Goal: Contribute content: Contribute content

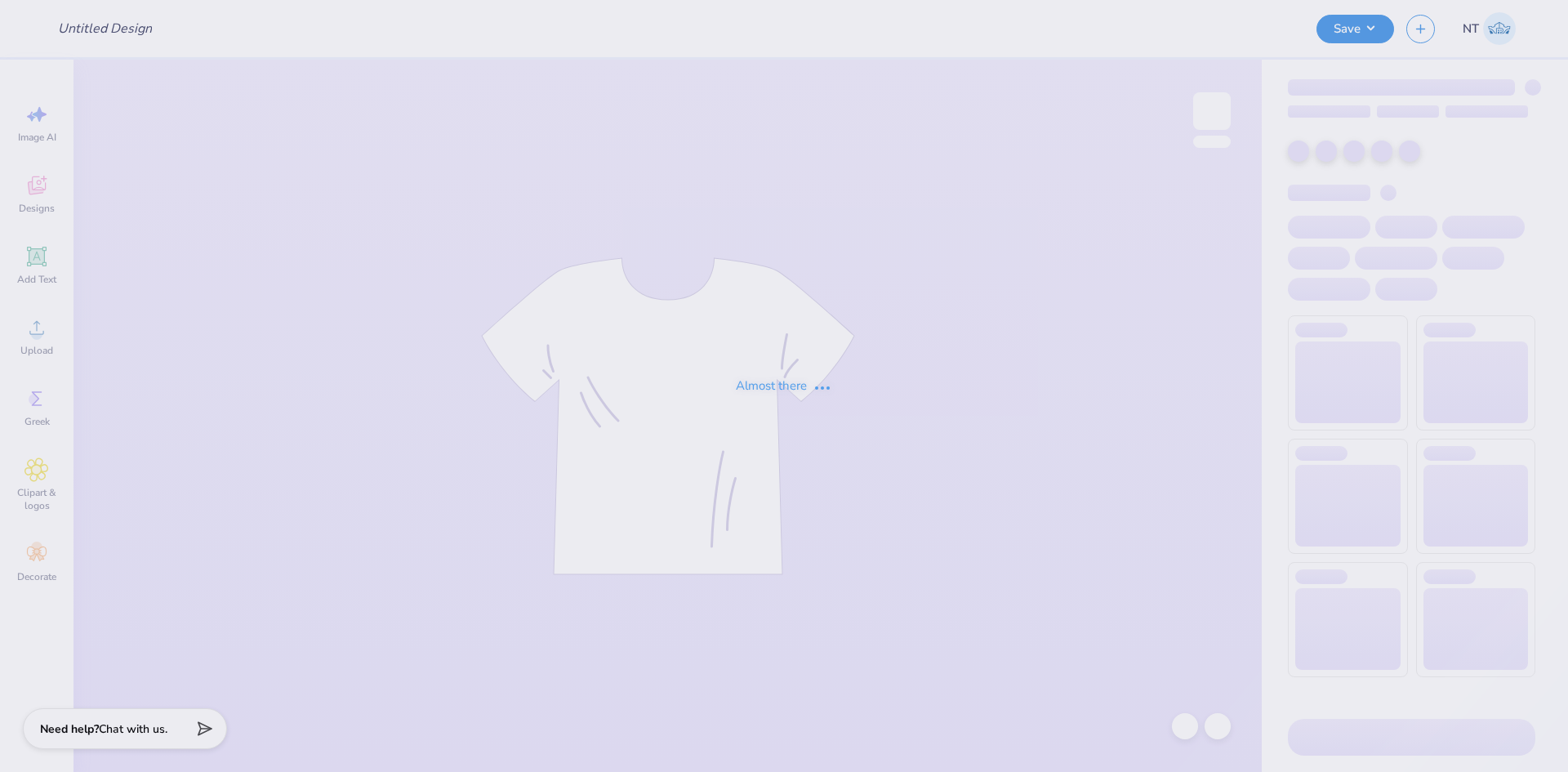
type input "Phi Mu Rome in the Foam"
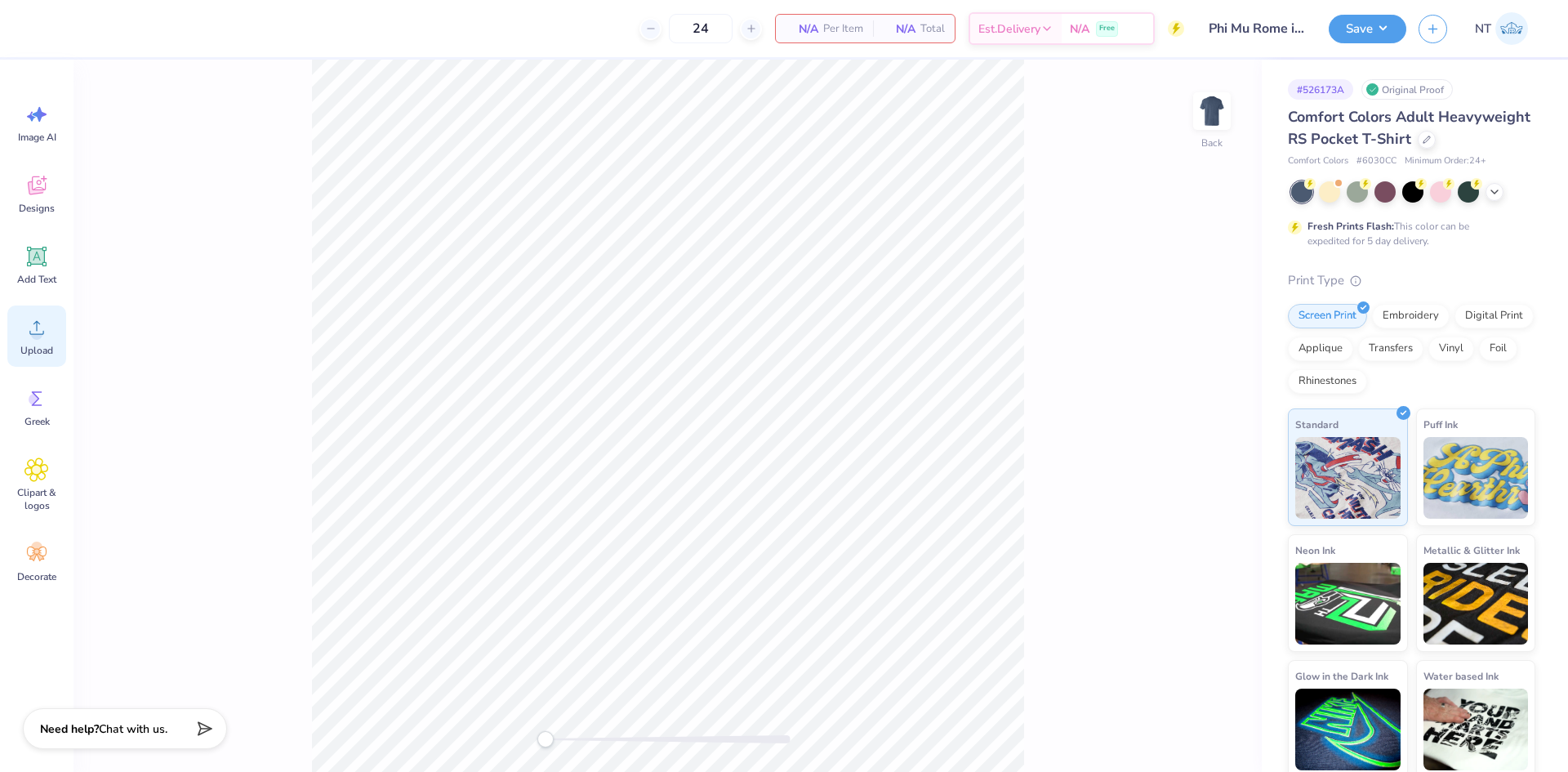
click at [38, 341] on div "Upload" at bounding box center [37, 336] width 59 height 62
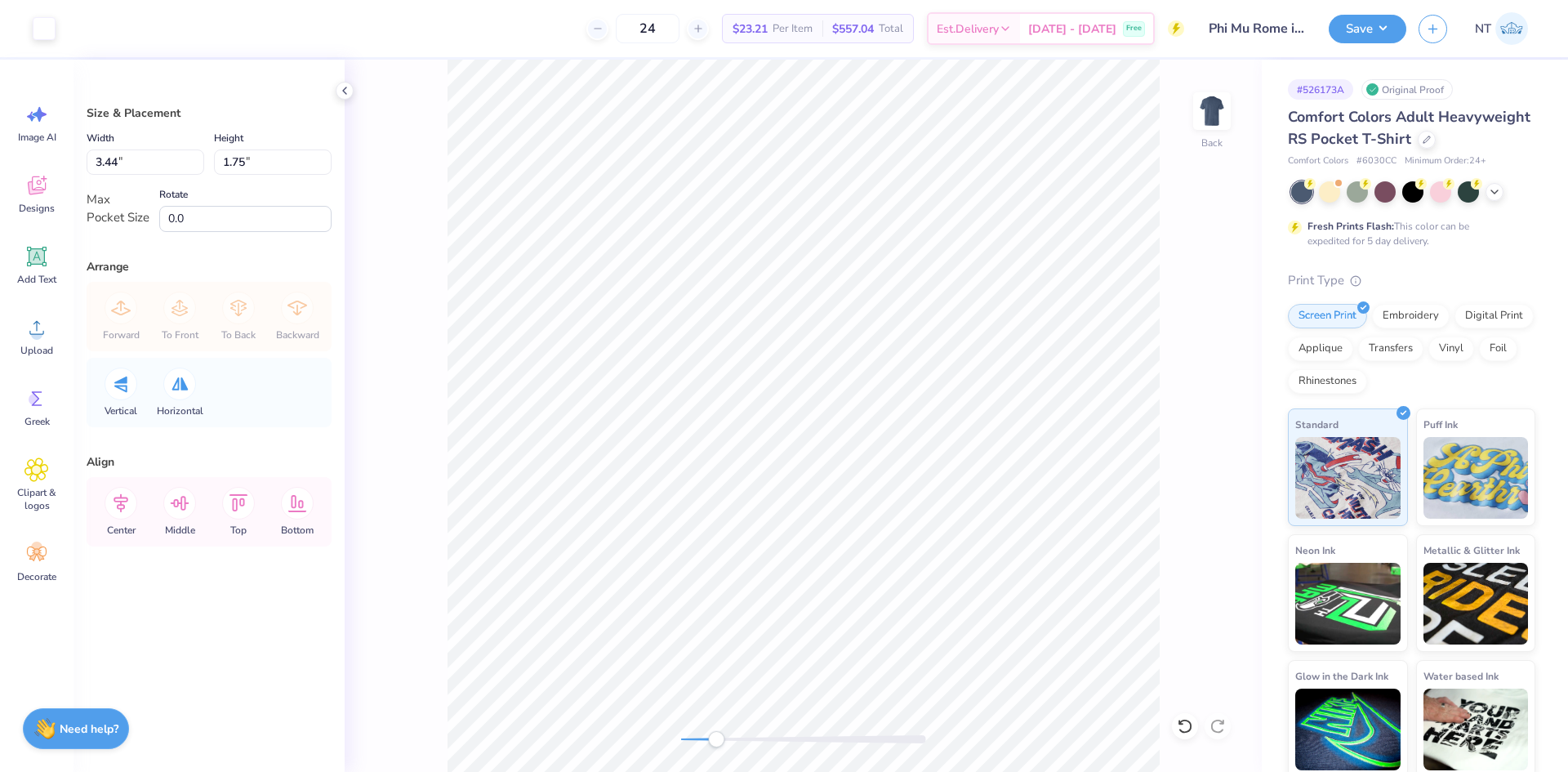
type input "2.60"
type input "1.33"
click at [112, 168] on input "2.60" at bounding box center [145, 162] width 117 height 25
type input "3.50"
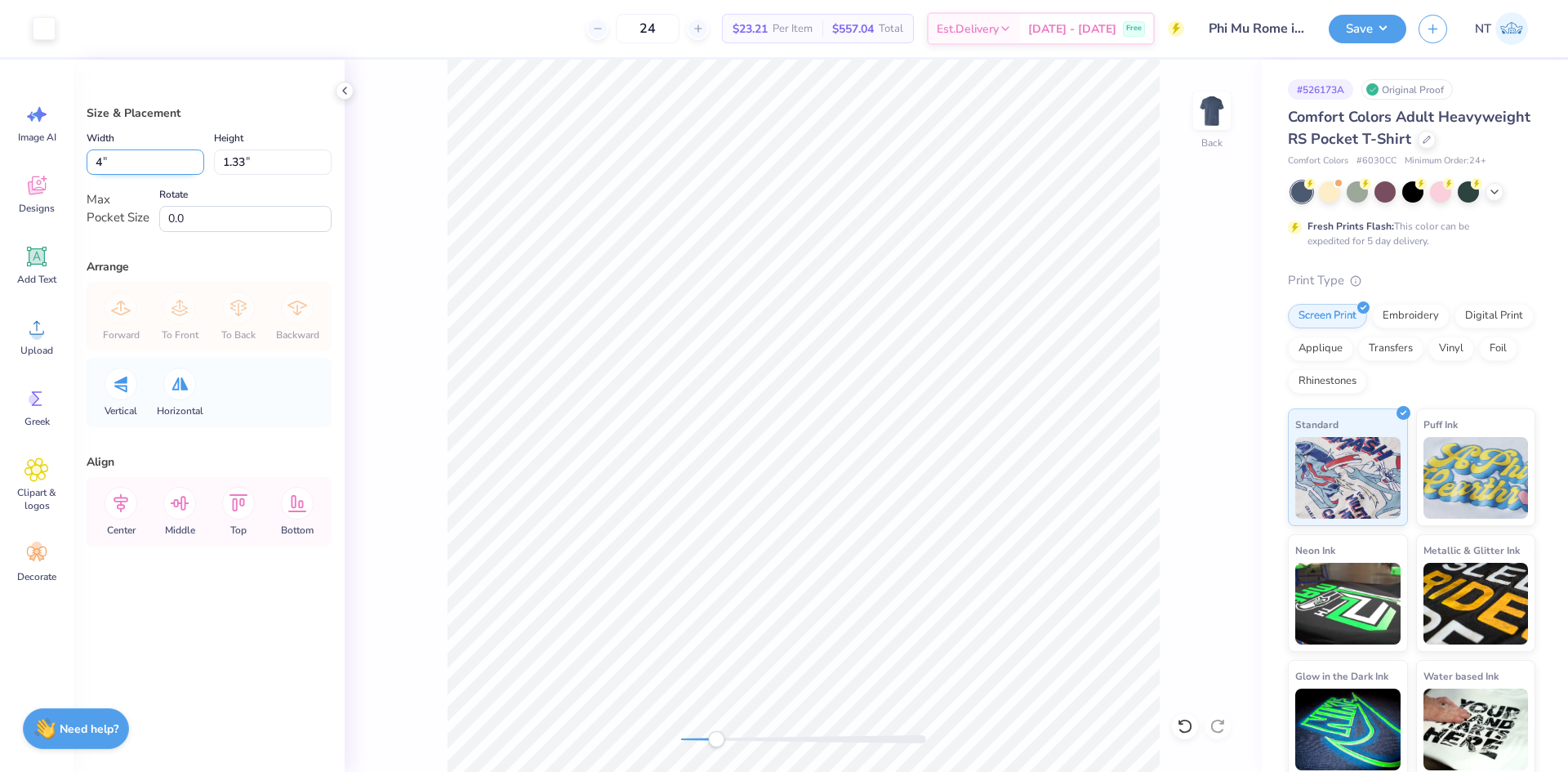
type input "1.78"
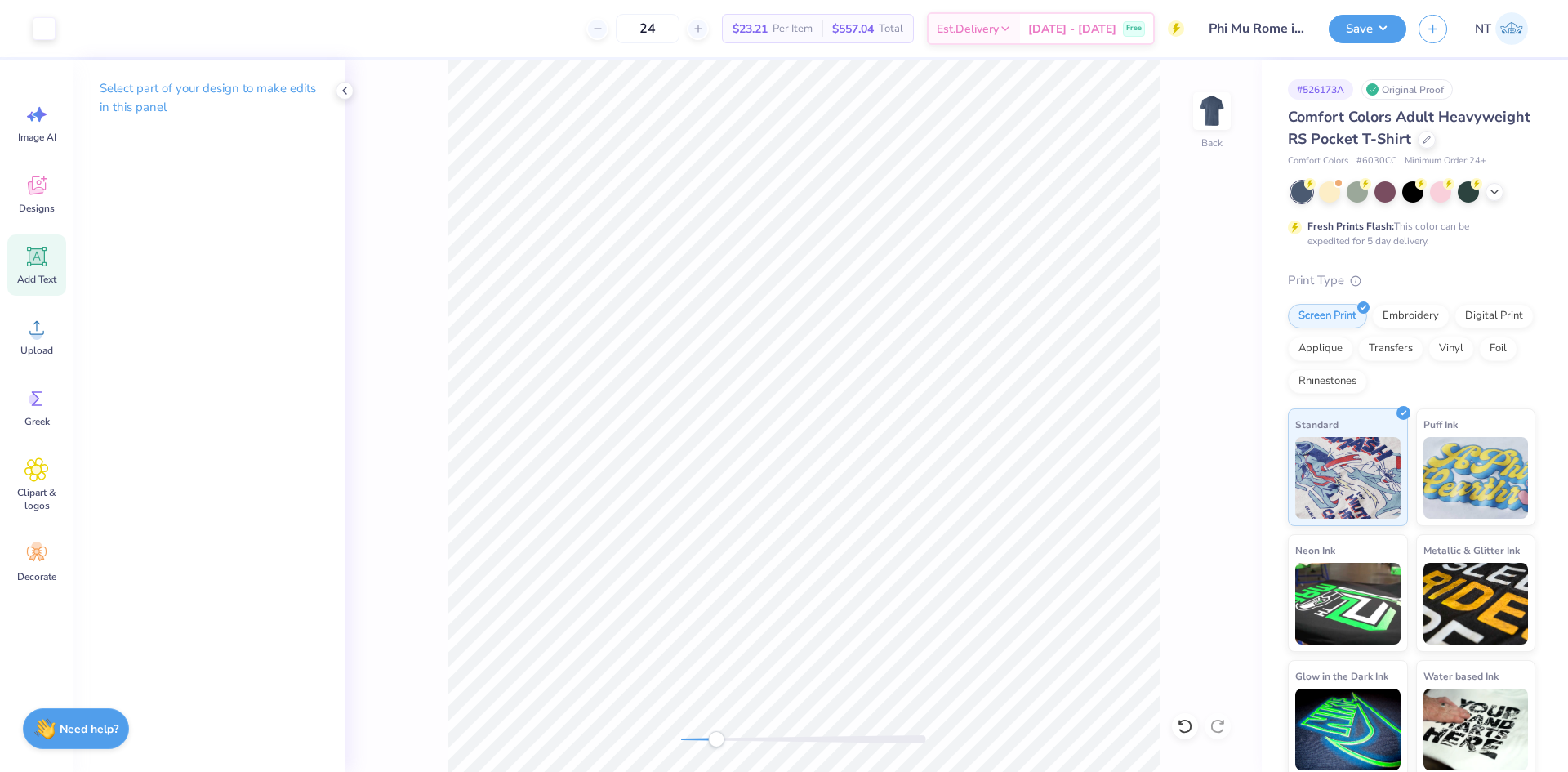
click at [35, 271] on div "Add Text" at bounding box center [37, 264] width 59 height 62
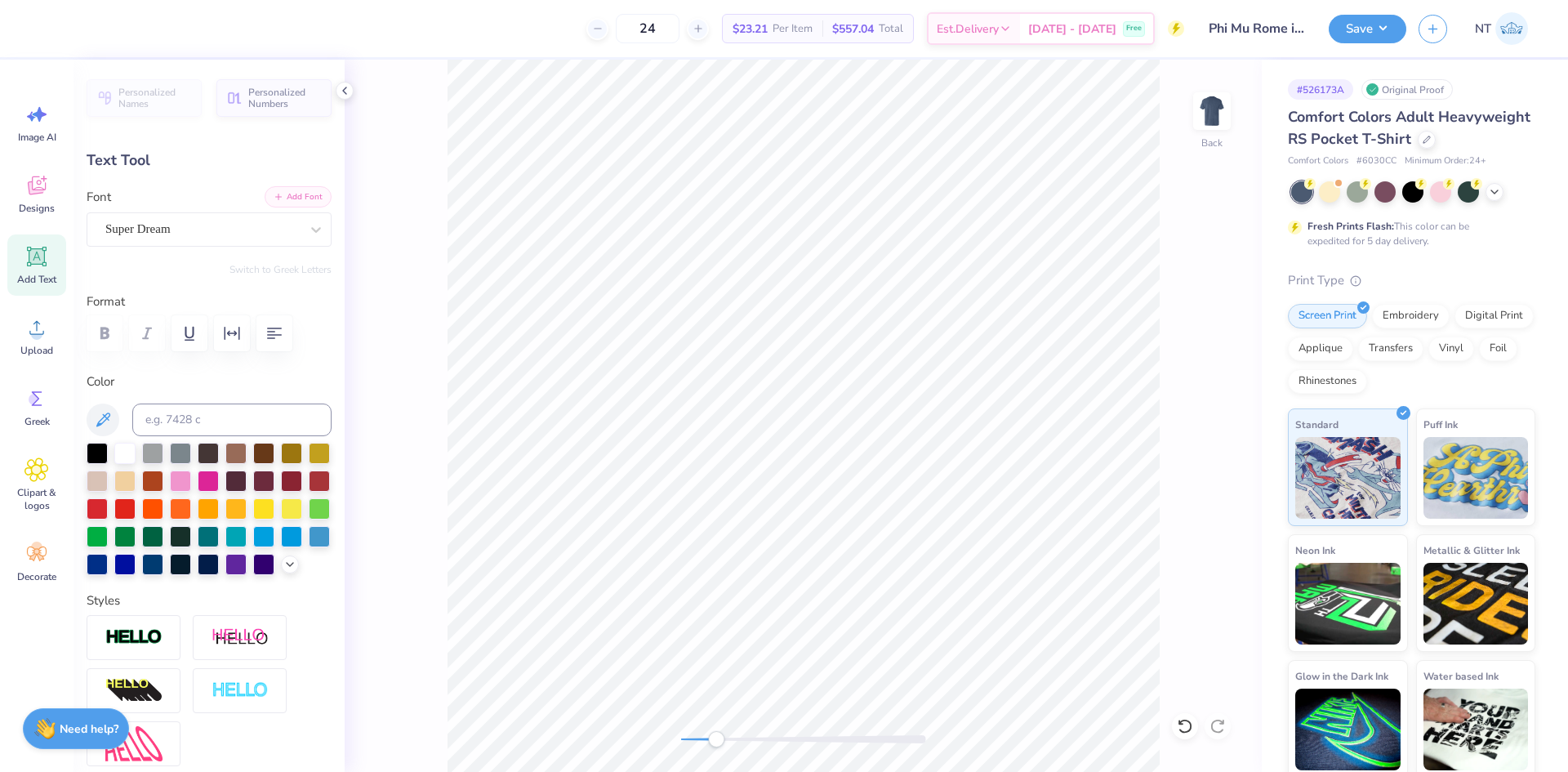
click at [297, 203] on button "Add Font" at bounding box center [298, 197] width 67 height 21
type textarea "ROME IN THE FOAM"
type input "3.43"
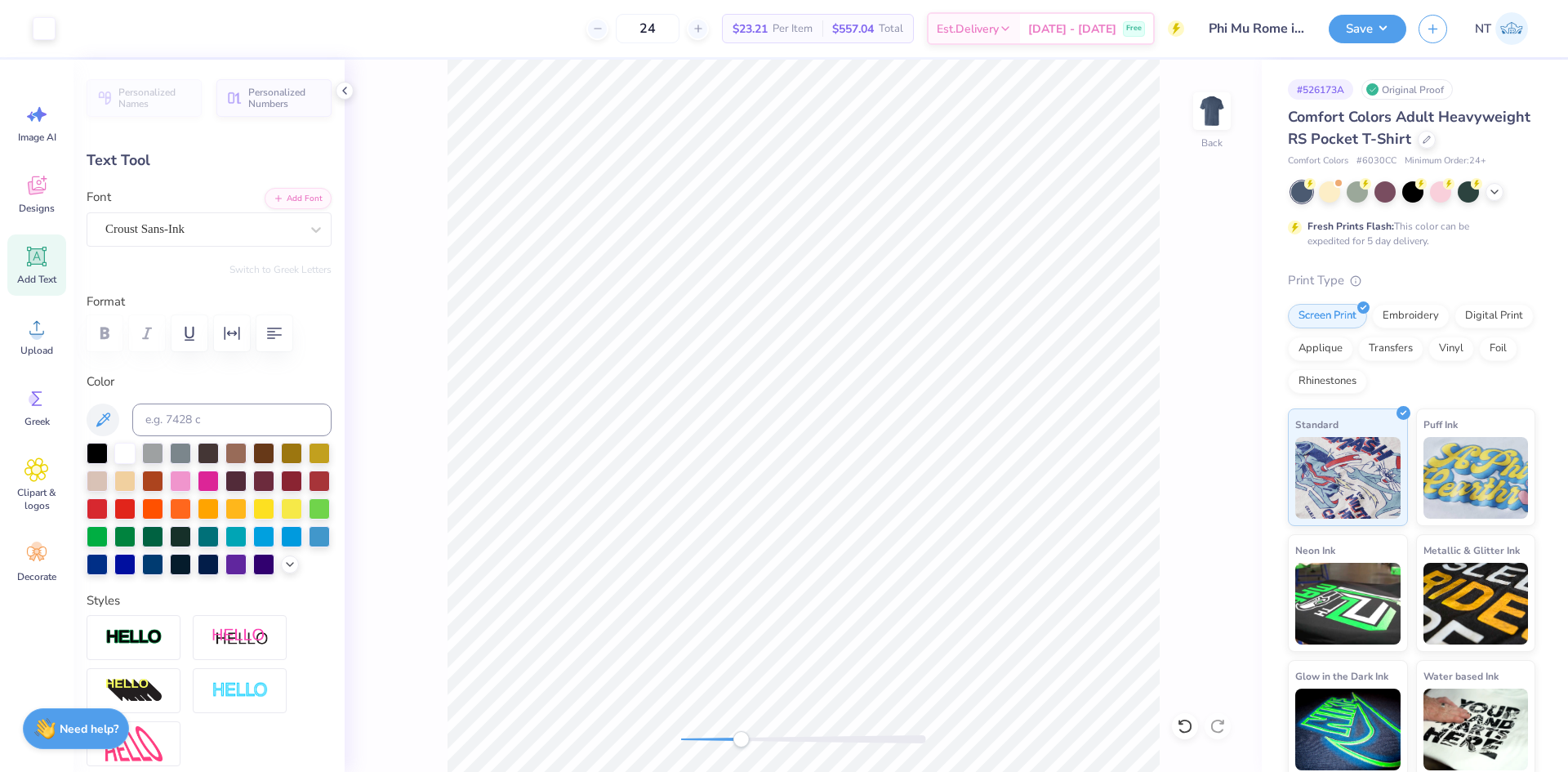
type input "0.28"
click at [936, 463] on li "Duplicate" at bounding box center [931, 465] width 128 height 32
type textarea "[DATE]"
type input "3.25"
type input "0.32"
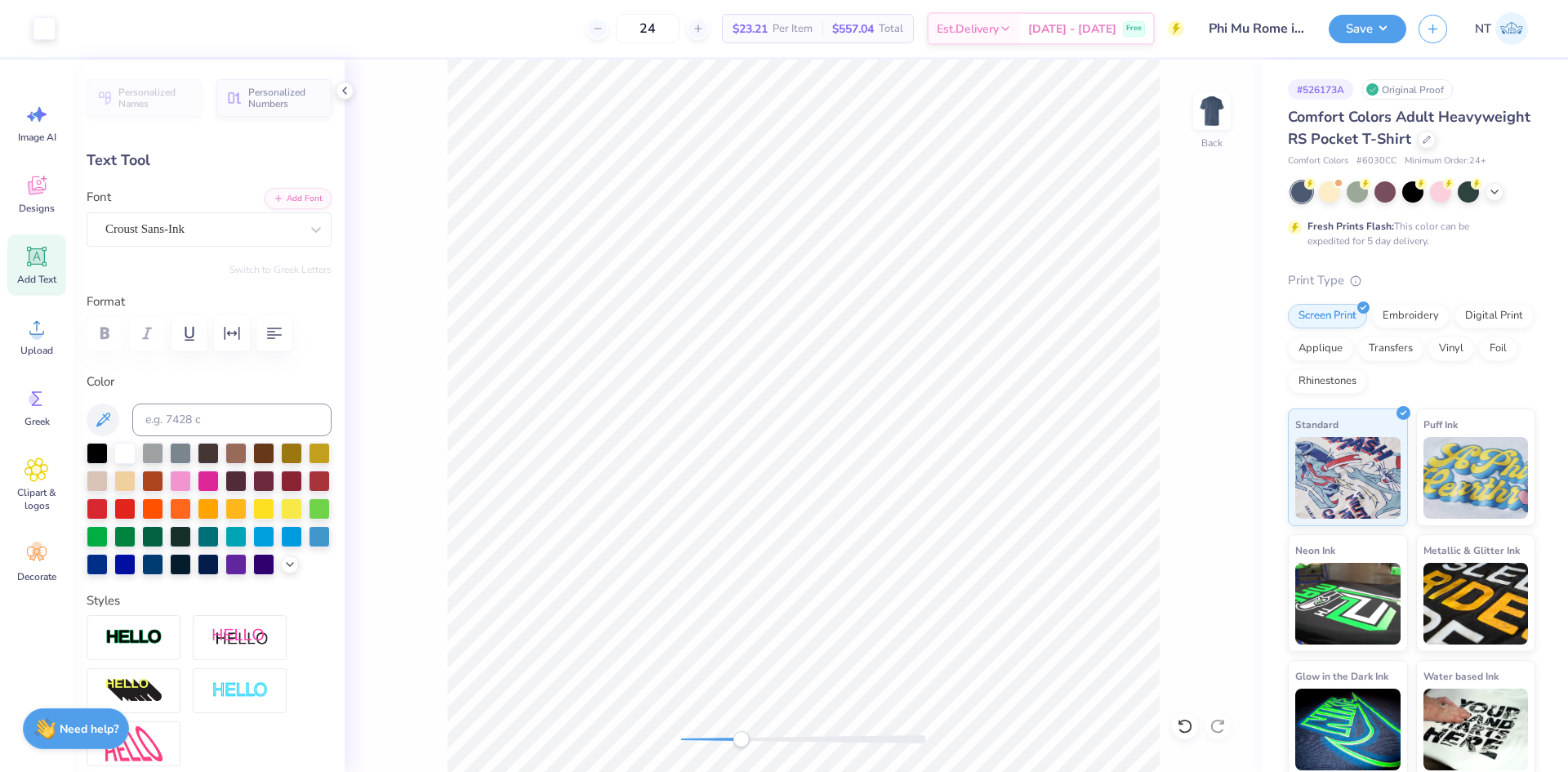
type input "3.47"
type input "0.34"
type input "3.43"
type input "0.28"
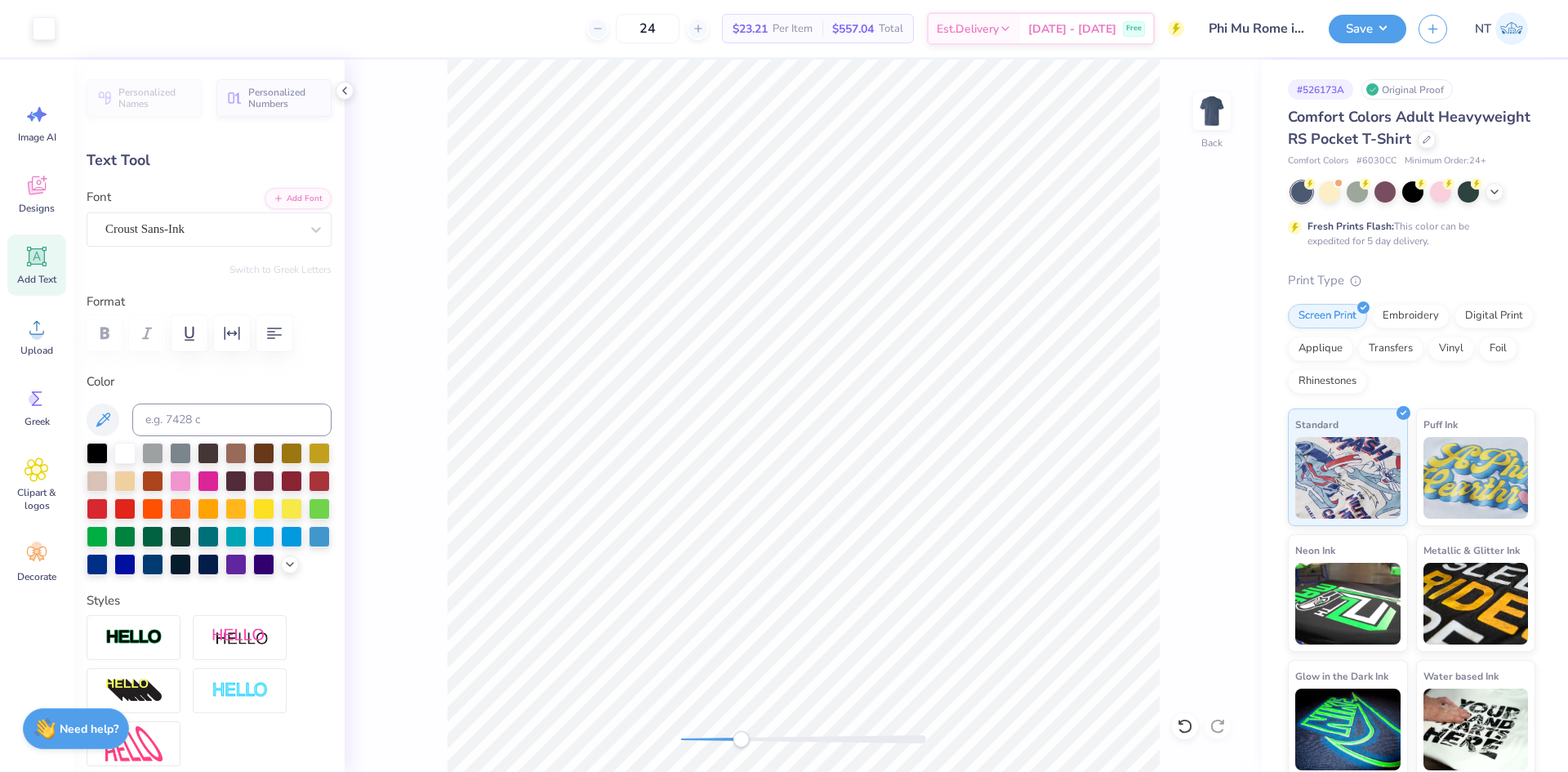
type input "3.47"
type input "0.34"
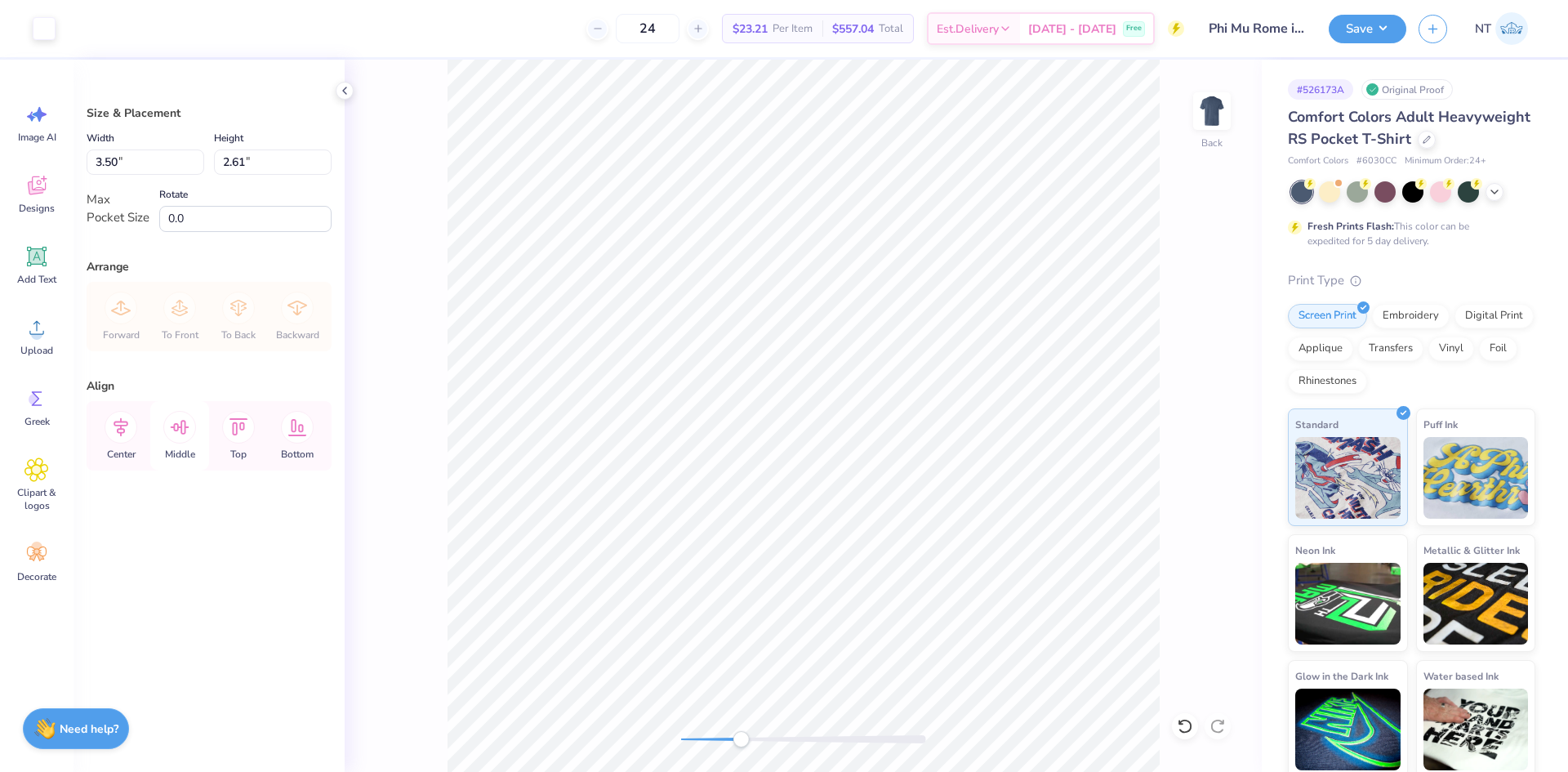
click at [182, 445] on div "Middle" at bounding box center [180, 435] width 59 height 70
click at [129, 430] on icon at bounding box center [121, 427] width 33 height 33
click at [1248, 101] on div "Back" at bounding box center [803, 416] width 917 height 712
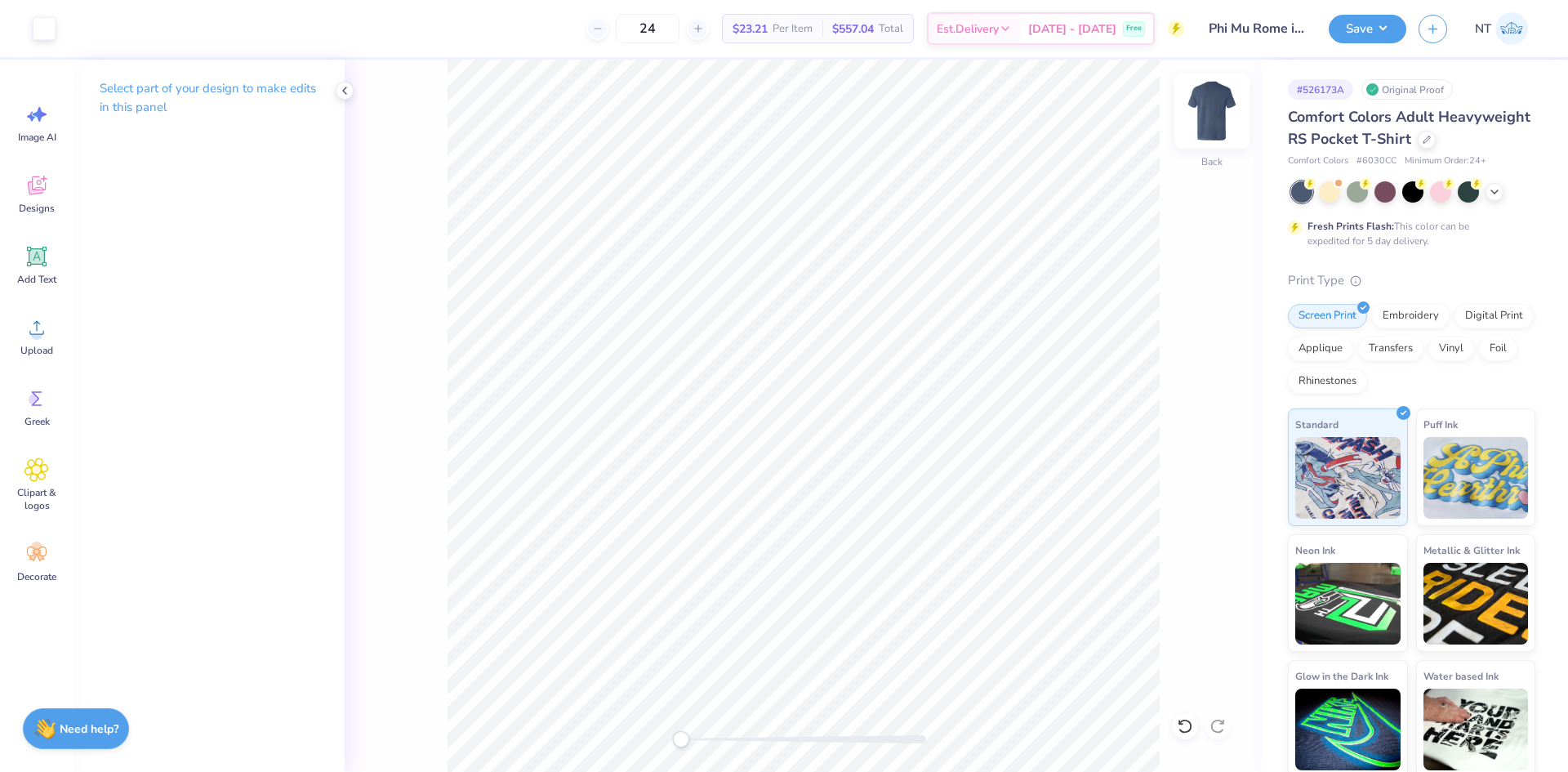
click at [1215, 103] on img at bounding box center [1212, 111] width 66 height 66
click at [40, 338] on circle at bounding box center [37, 334] width 11 height 11
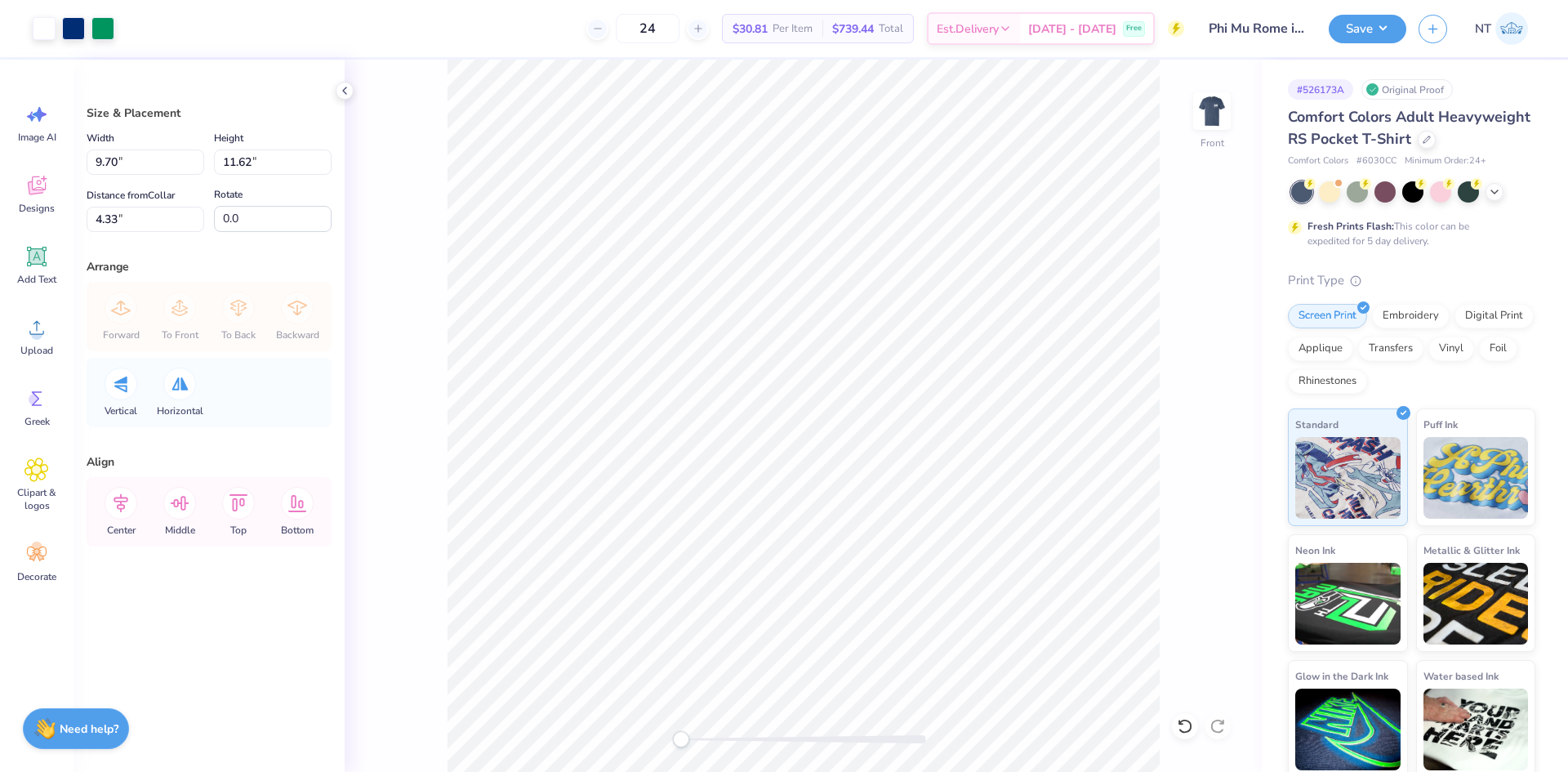
type input "9.70"
type input "11.62"
type input "4.33"
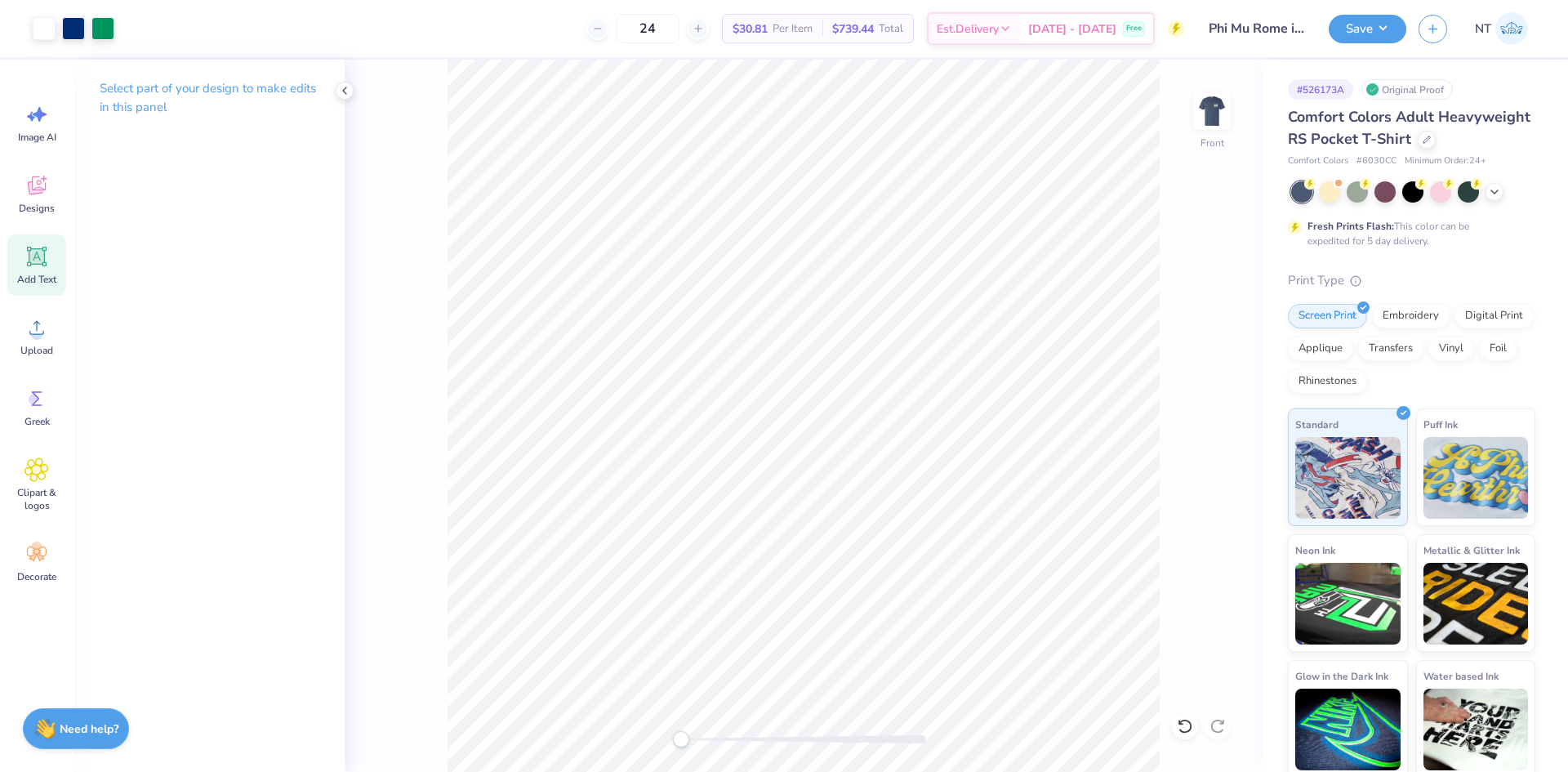
click at [62, 253] on div "Add Text" at bounding box center [37, 264] width 59 height 62
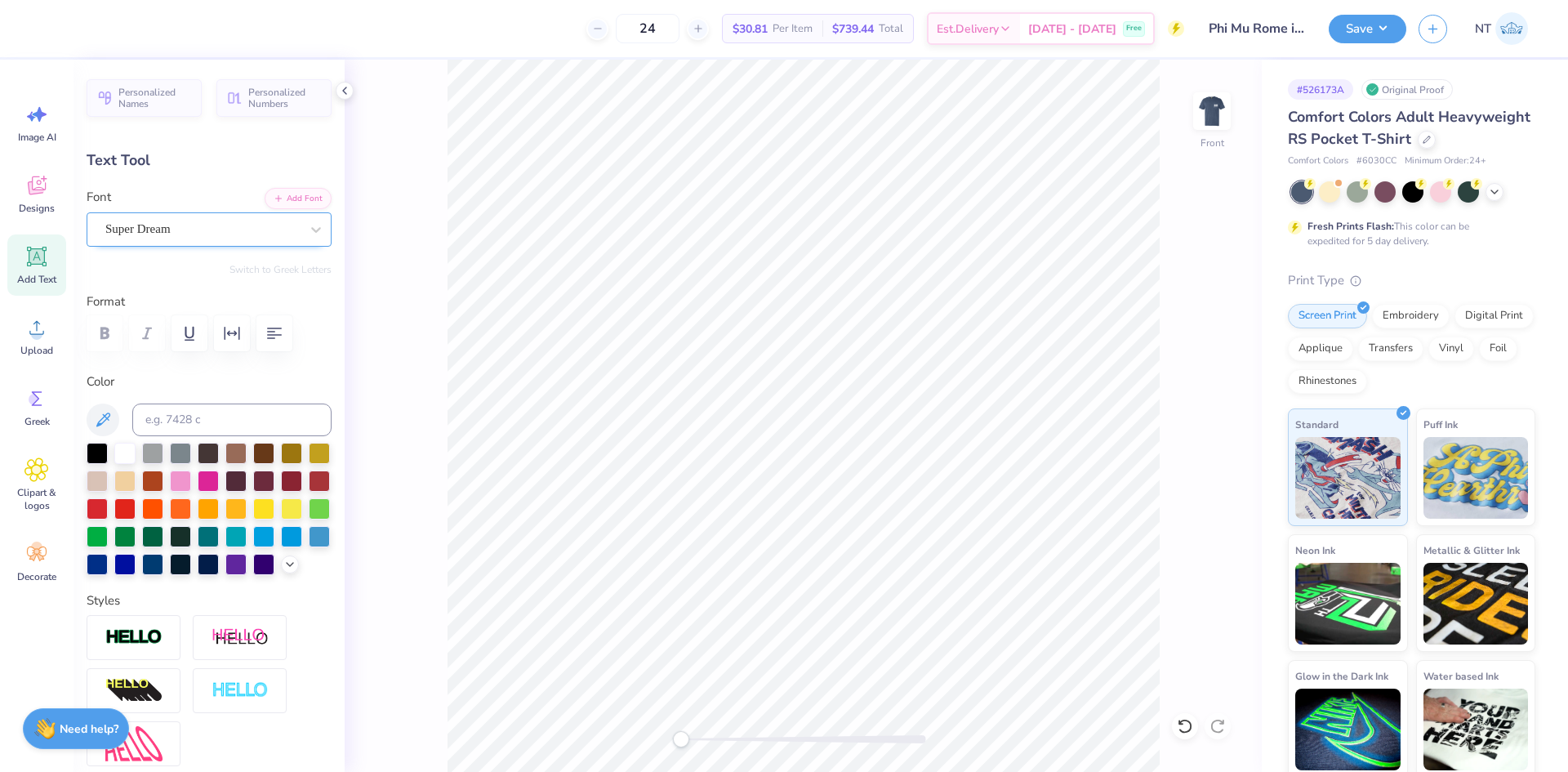
click at [262, 236] on div "Super Dream" at bounding box center [202, 229] width 198 height 25
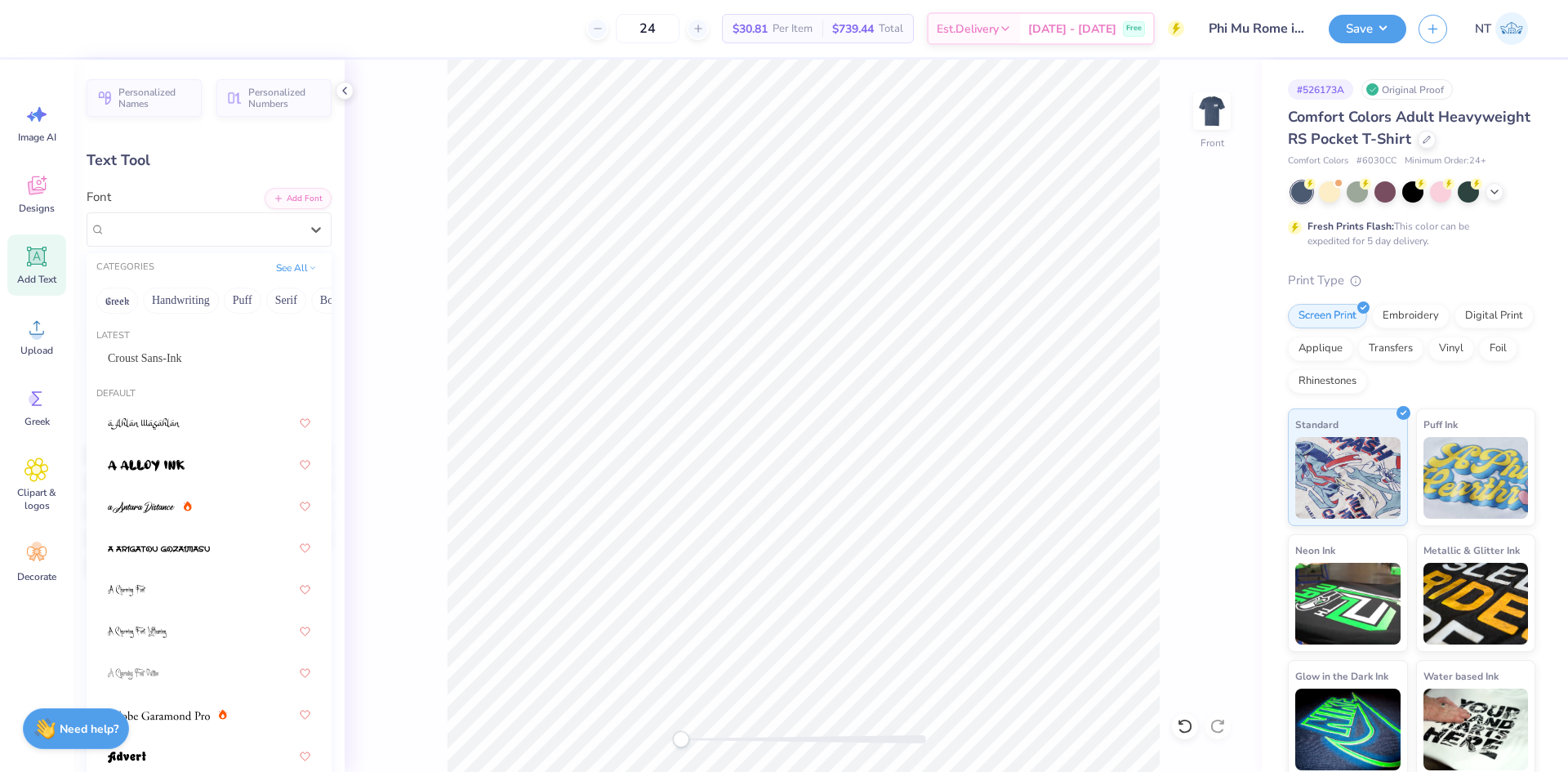
click at [188, 347] on div "Croust Sans-Ink" at bounding box center [209, 358] width 232 height 27
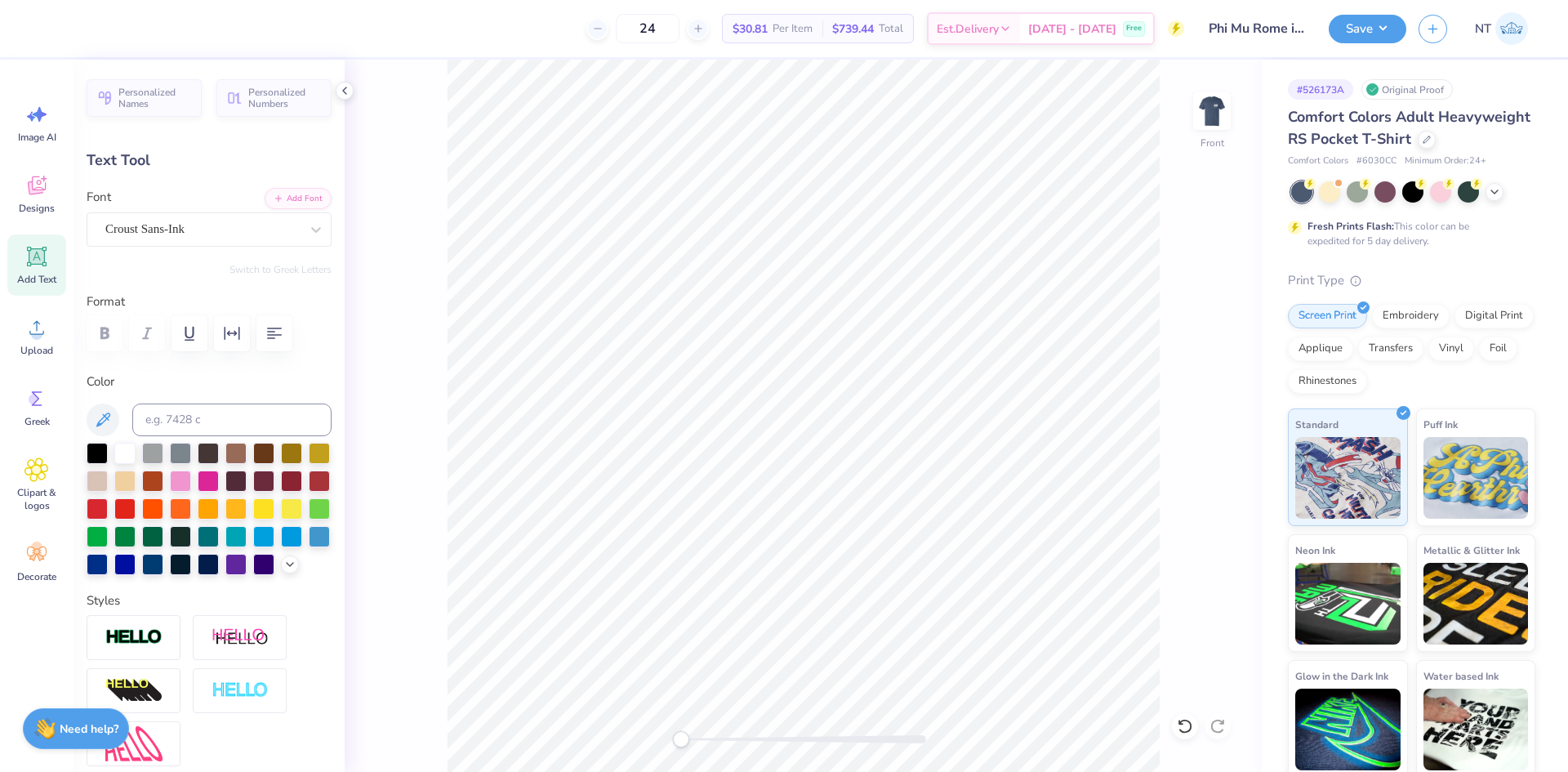
scroll to position [14, 2]
type textarea "PHI MU"
type input "8.33"
type input "1.78"
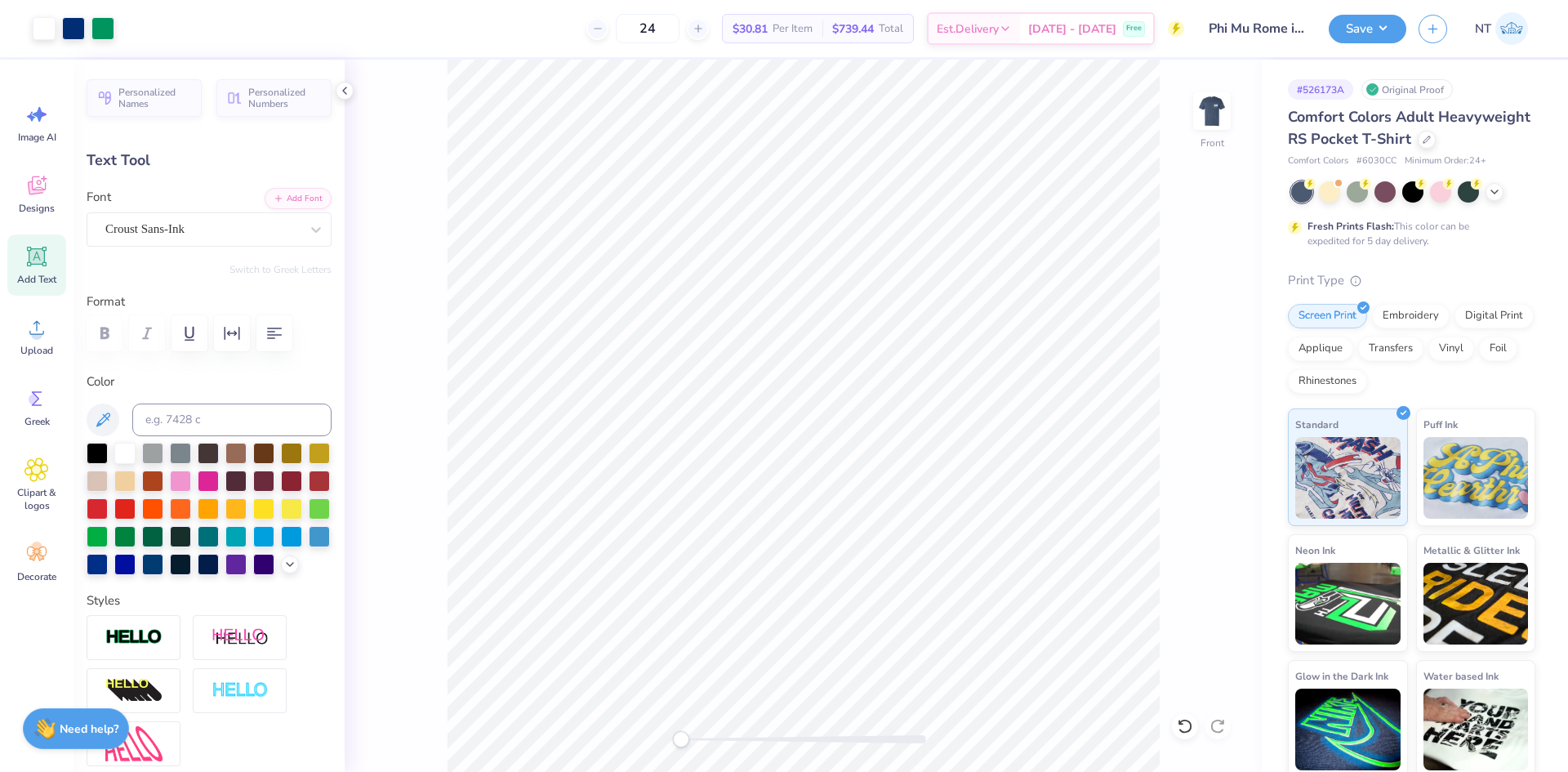
type input "17.46"
click at [222, 426] on input at bounding box center [232, 420] width 200 height 33
type input "288"
click at [235, 333] on icon "button" at bounding box center [232, 333] width 16 height 13
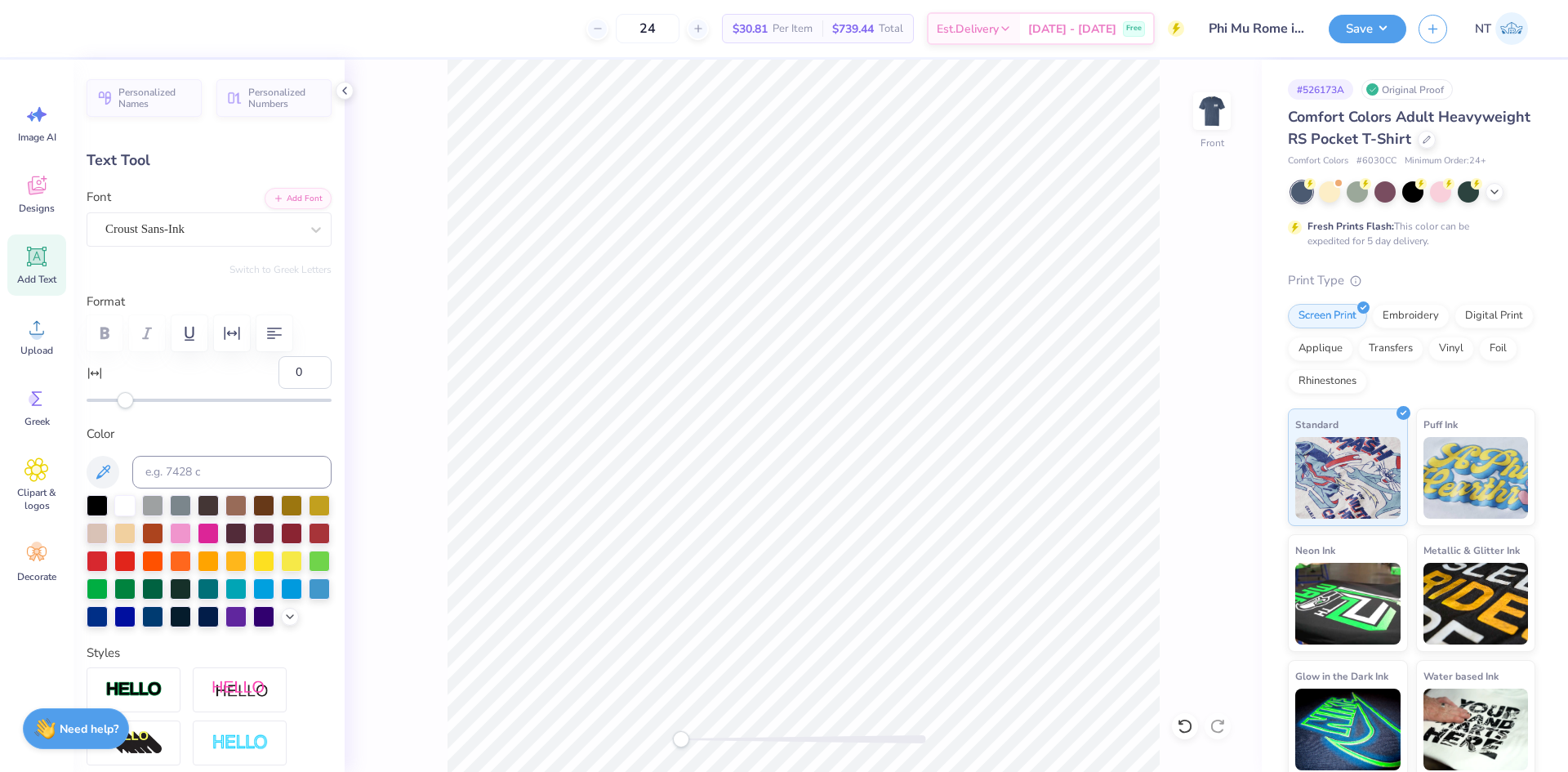
type input "15"
click at [155, 402] on div at bounding box center [209, 400] width 245 height 16
type input "31"
click at [185, 402] on div at bounding box center [209, 400] width 245 height 16
type input "8.51"
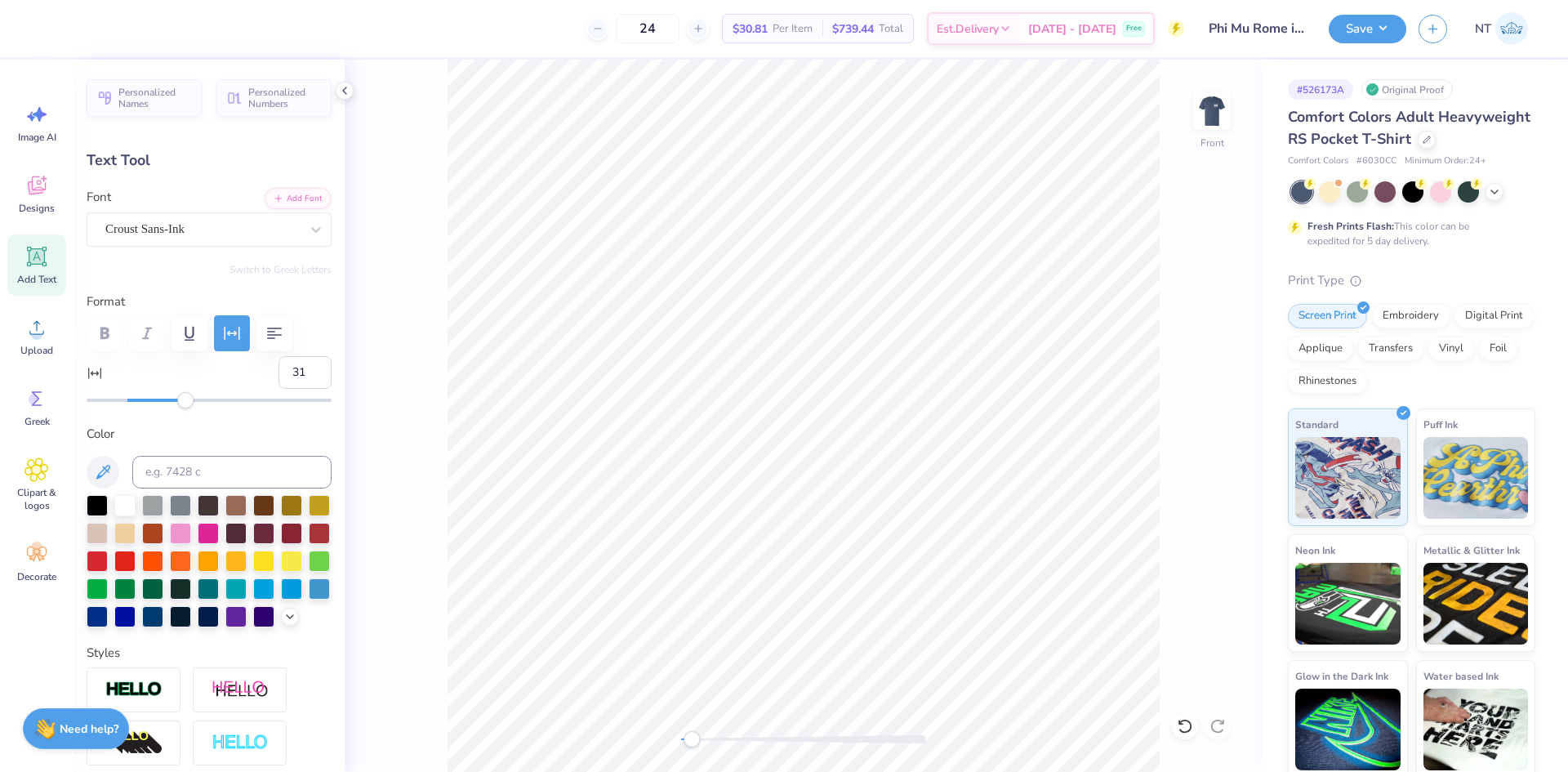
type input "1.24"
type input "3.11"
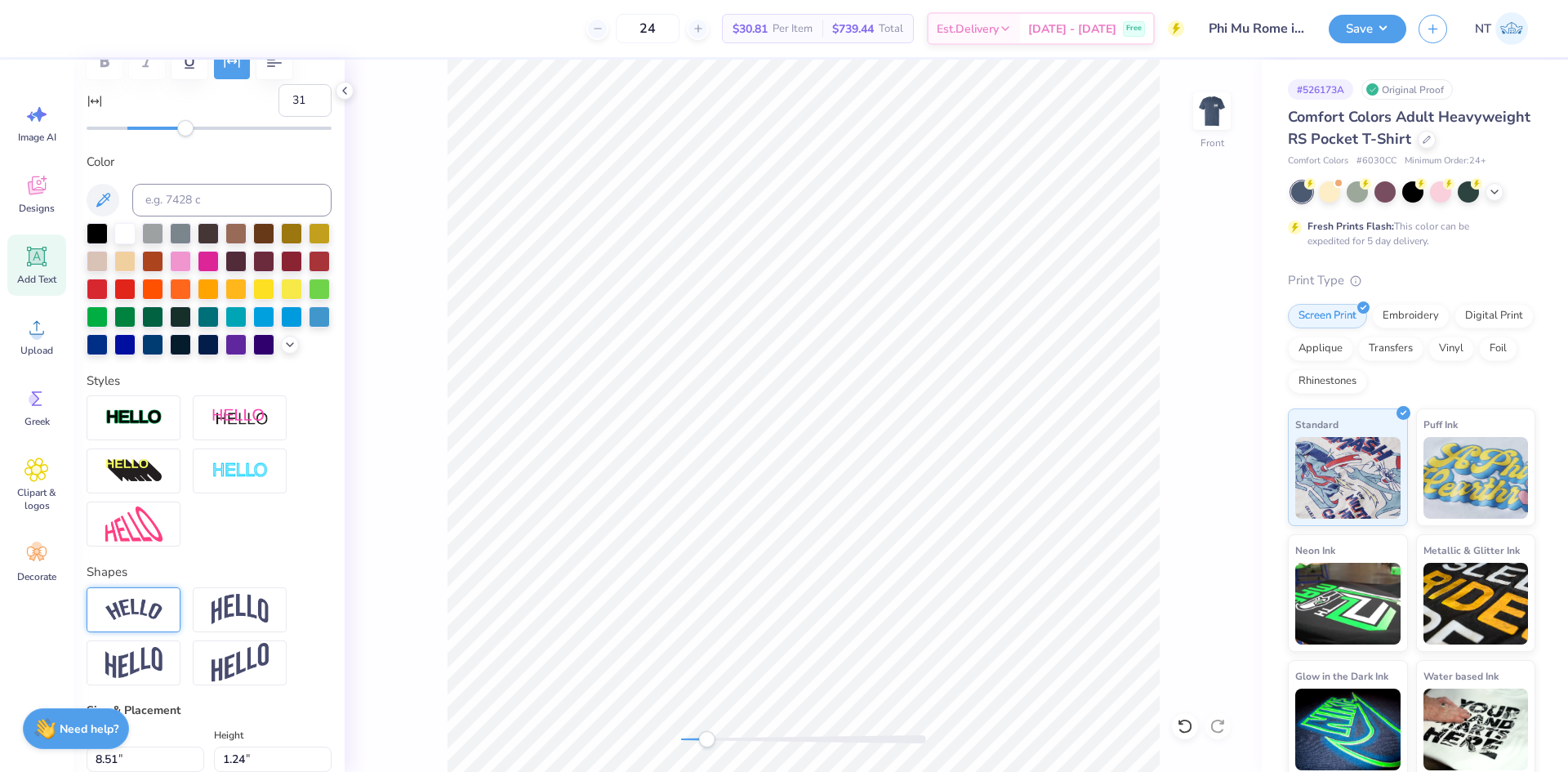
click at [144, 621] on img at bounding box center [134, 609] width 57 height 22
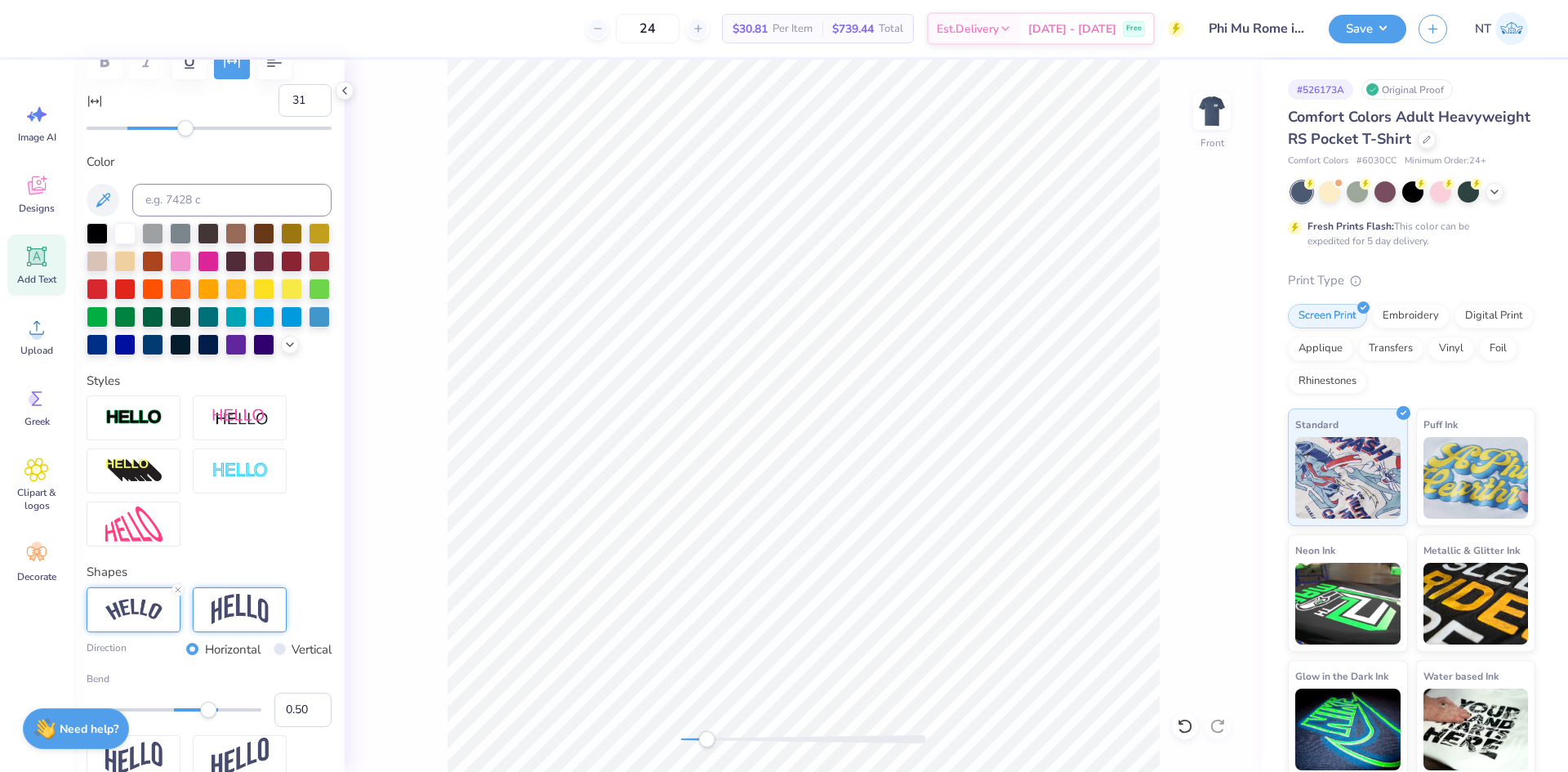
click at [215, 625] on img at bounding box center [241, 609] width 57 height 31
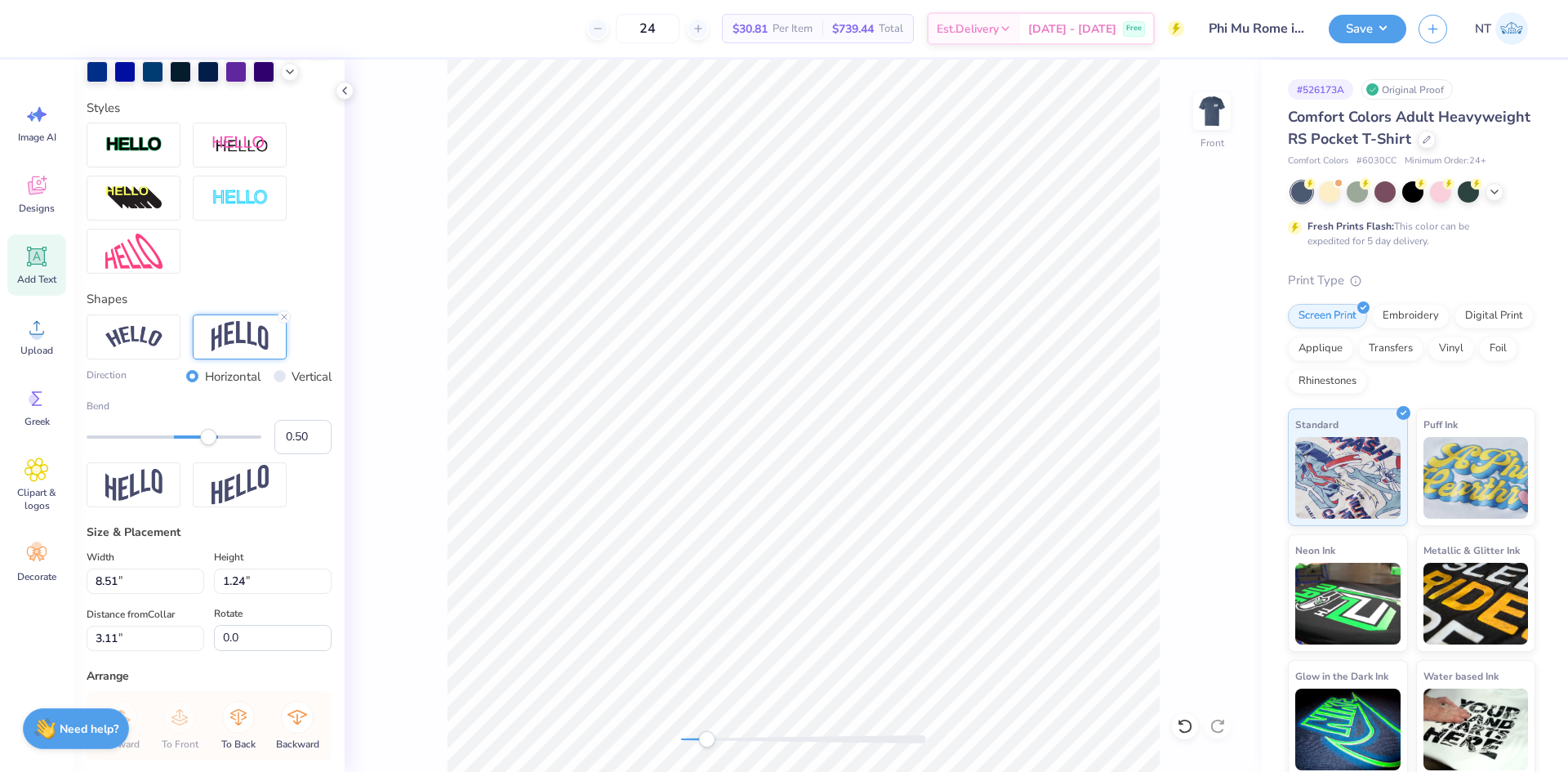
type input "0.17"
click at [182, 445] on div at bounding box center [173, 437] width 175 height 16
type input "7.78"
type input "1.61"
type input "3.58"
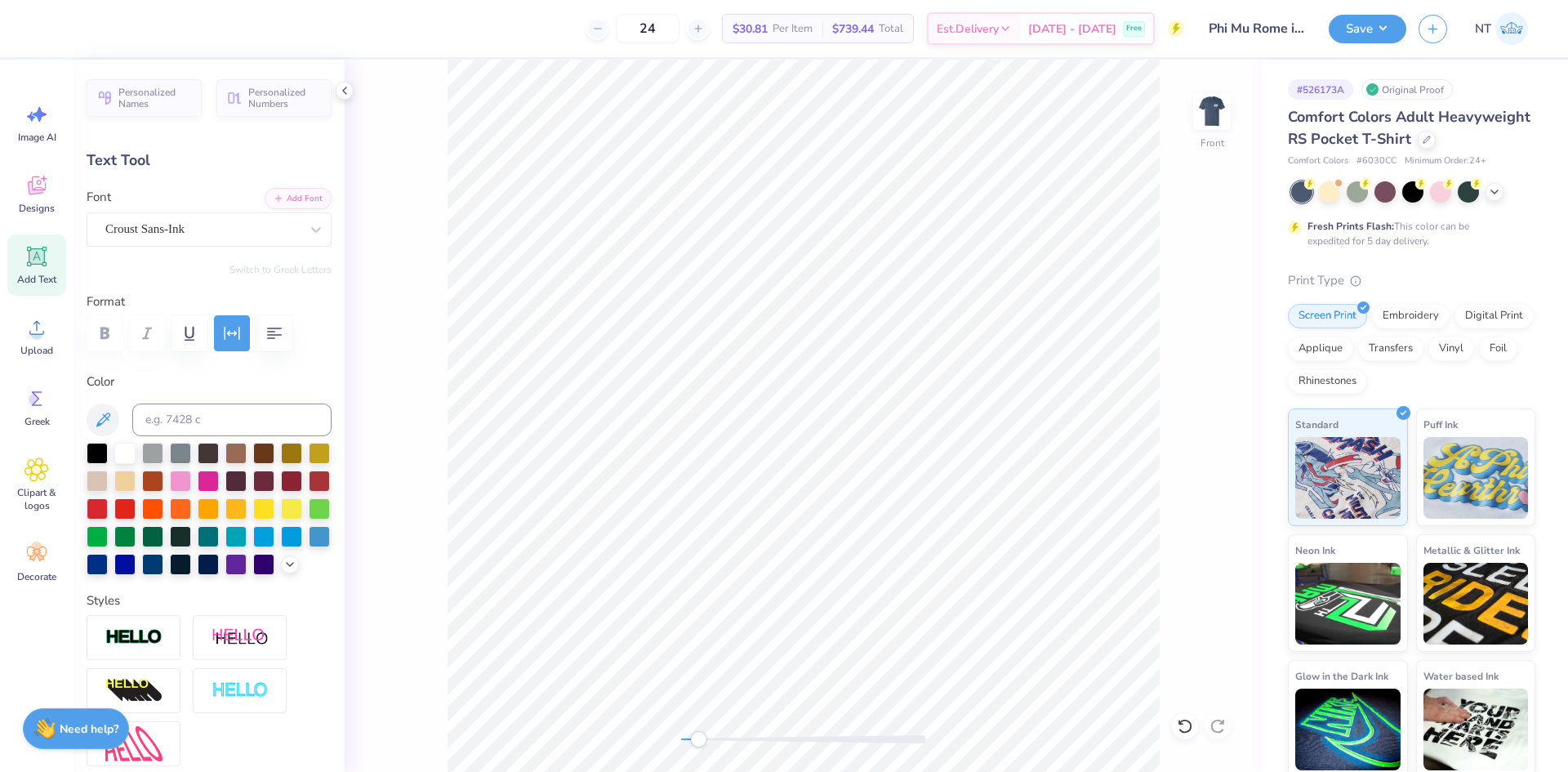
scroll to position [272, 0]
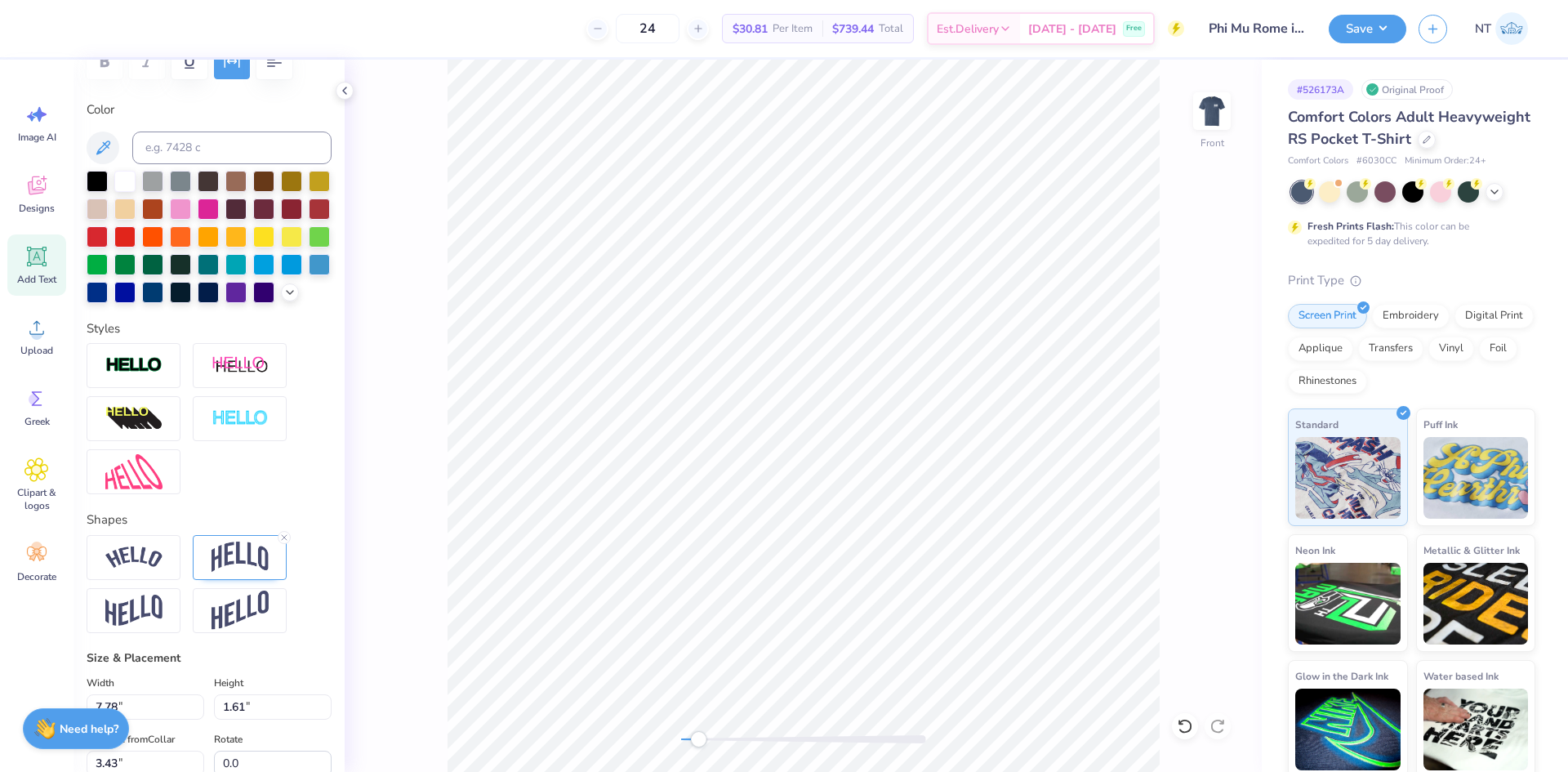
drag, startPoint x: 283, startPoint y: 568, endPoint x: 422, endPoint y: 402, distance: 216.5
click at [284, 542] on icon at bounding box center [284, 537] width 10 height 10
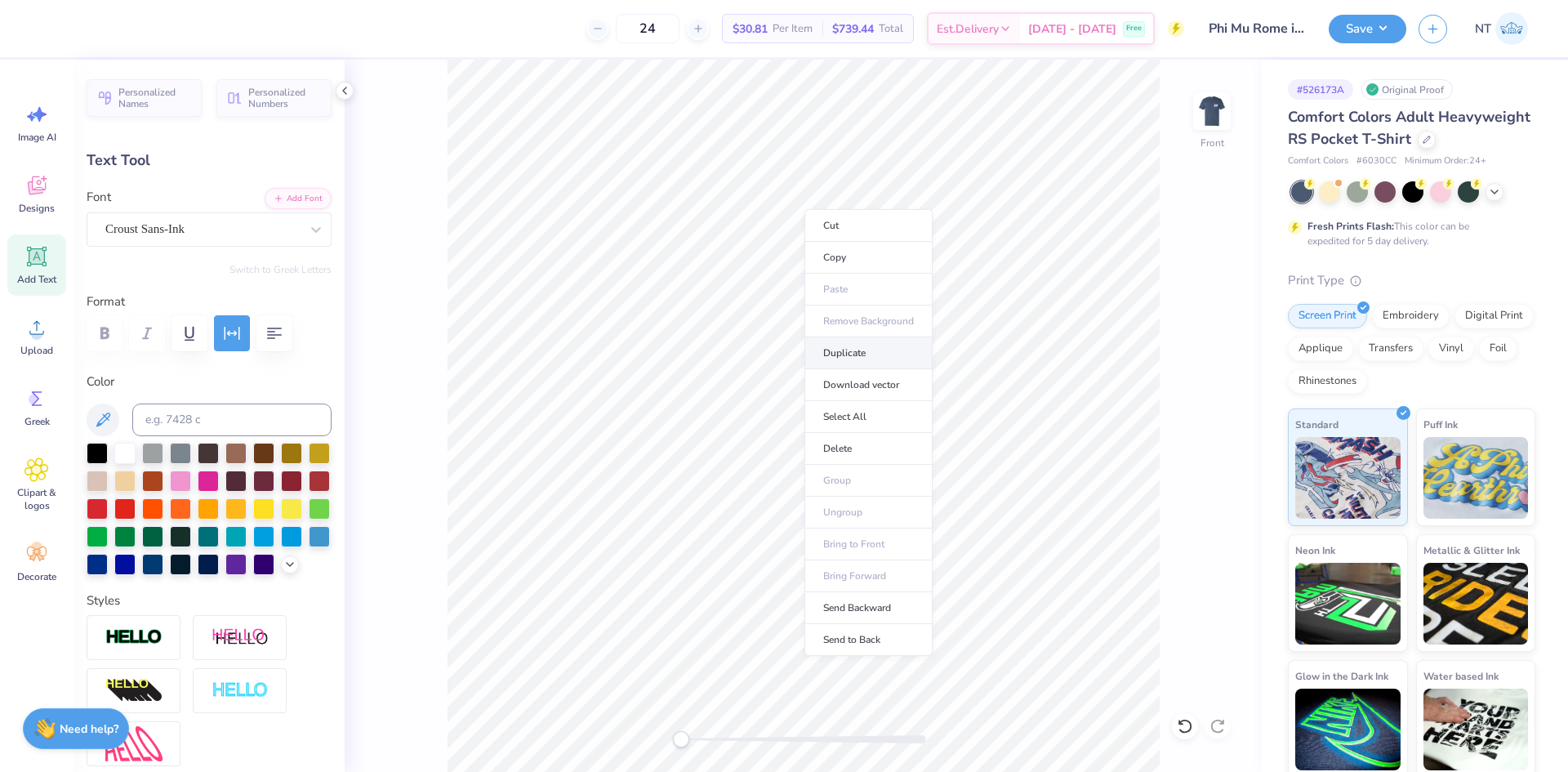
click at [872, 356] on li "Duplicate" at bounding box center [869, 353] width 128 height 32
type input "4.78"
click at [235, 338] on icon "button" at bounding box center [232, 333] width 20 height 20
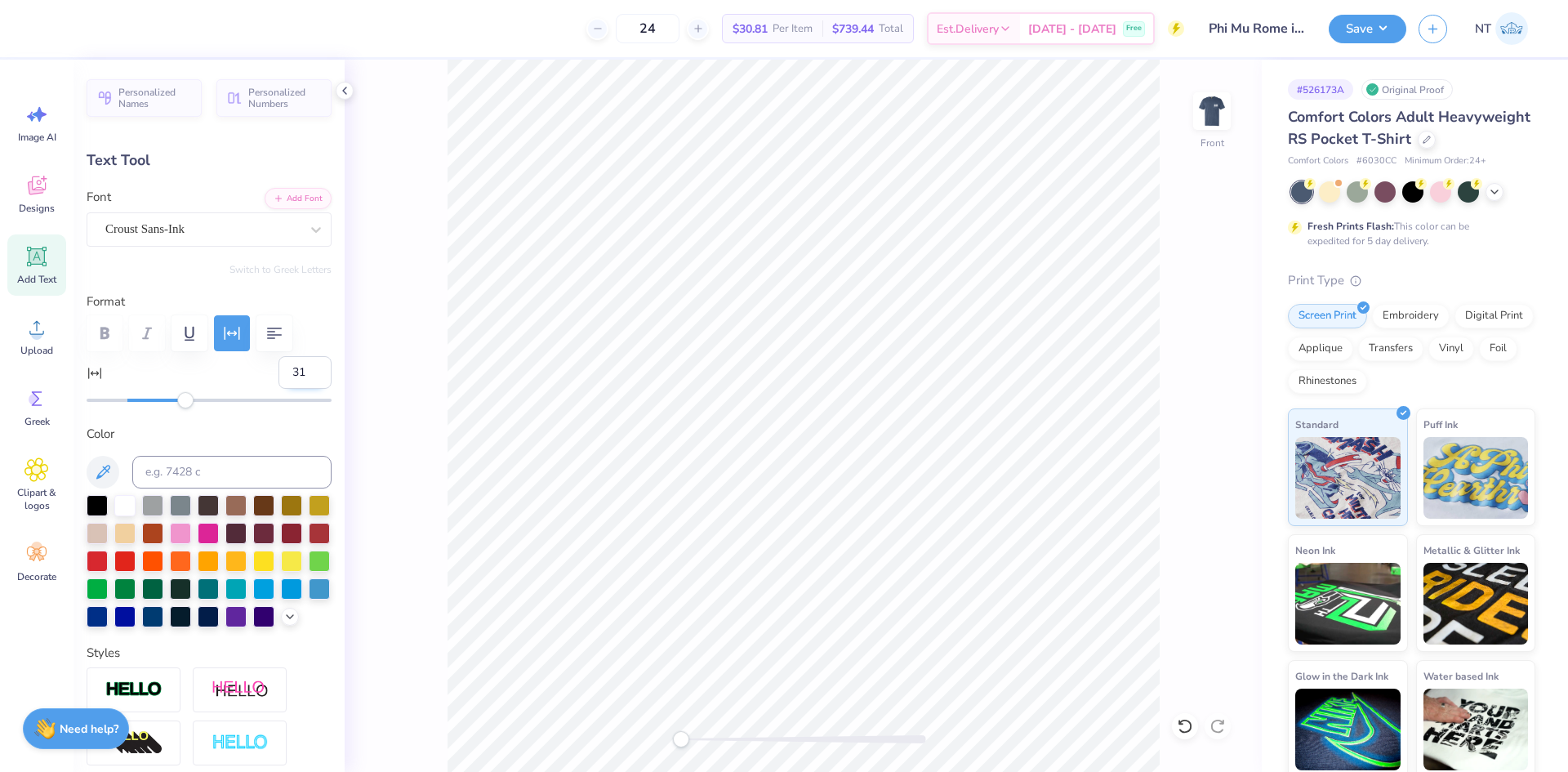
click at [281, 367] on input "31" at bounding box center [305, 373] width 53 height 33
type input "0"
type textarea "[DATE]"
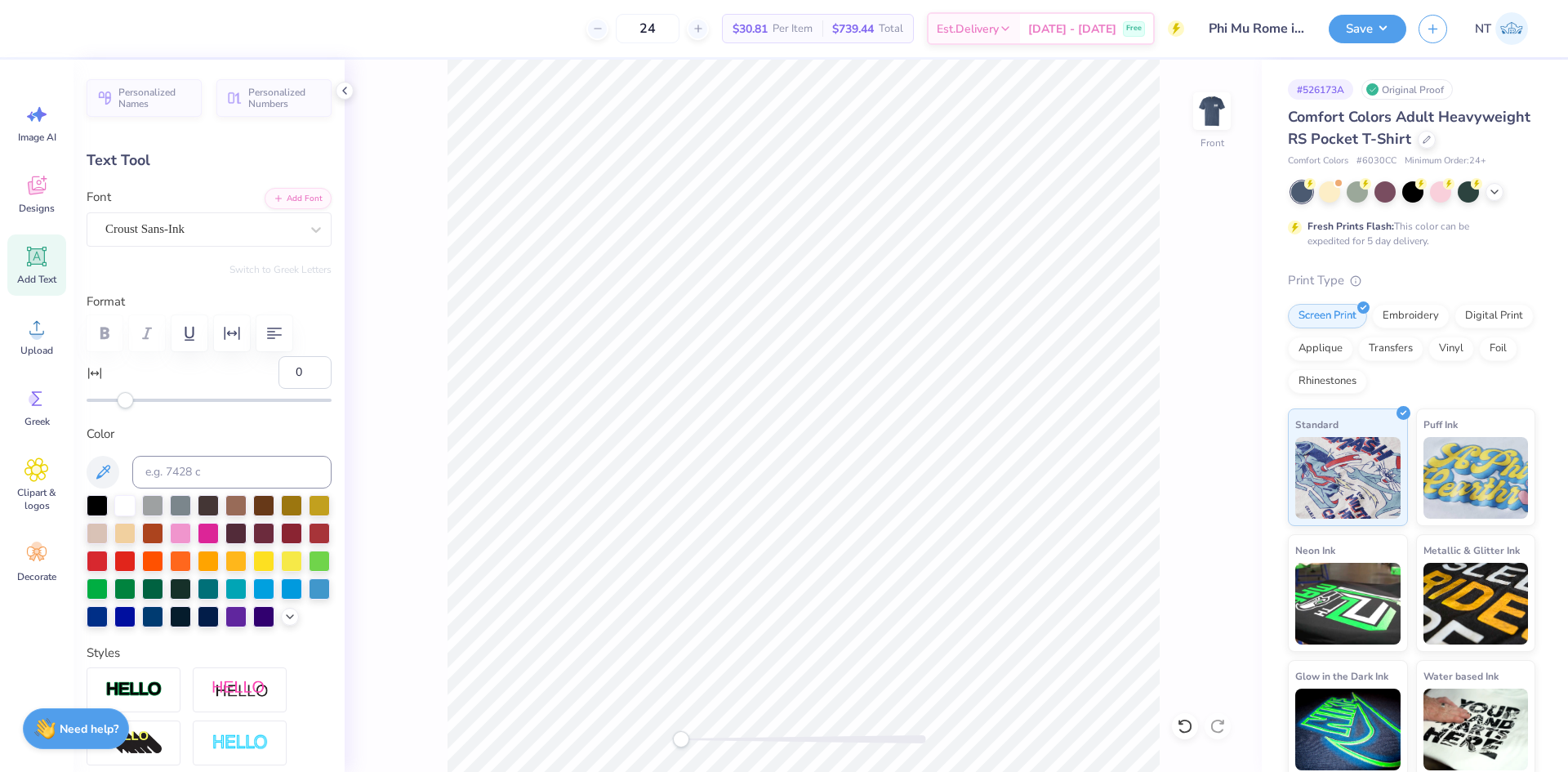
scroll to position [14, 8]
click at [122, 498] on div at bounding box center [125, 504] width 21 height 21
type input "9.33"
type input "0.91"
type input "18.56"
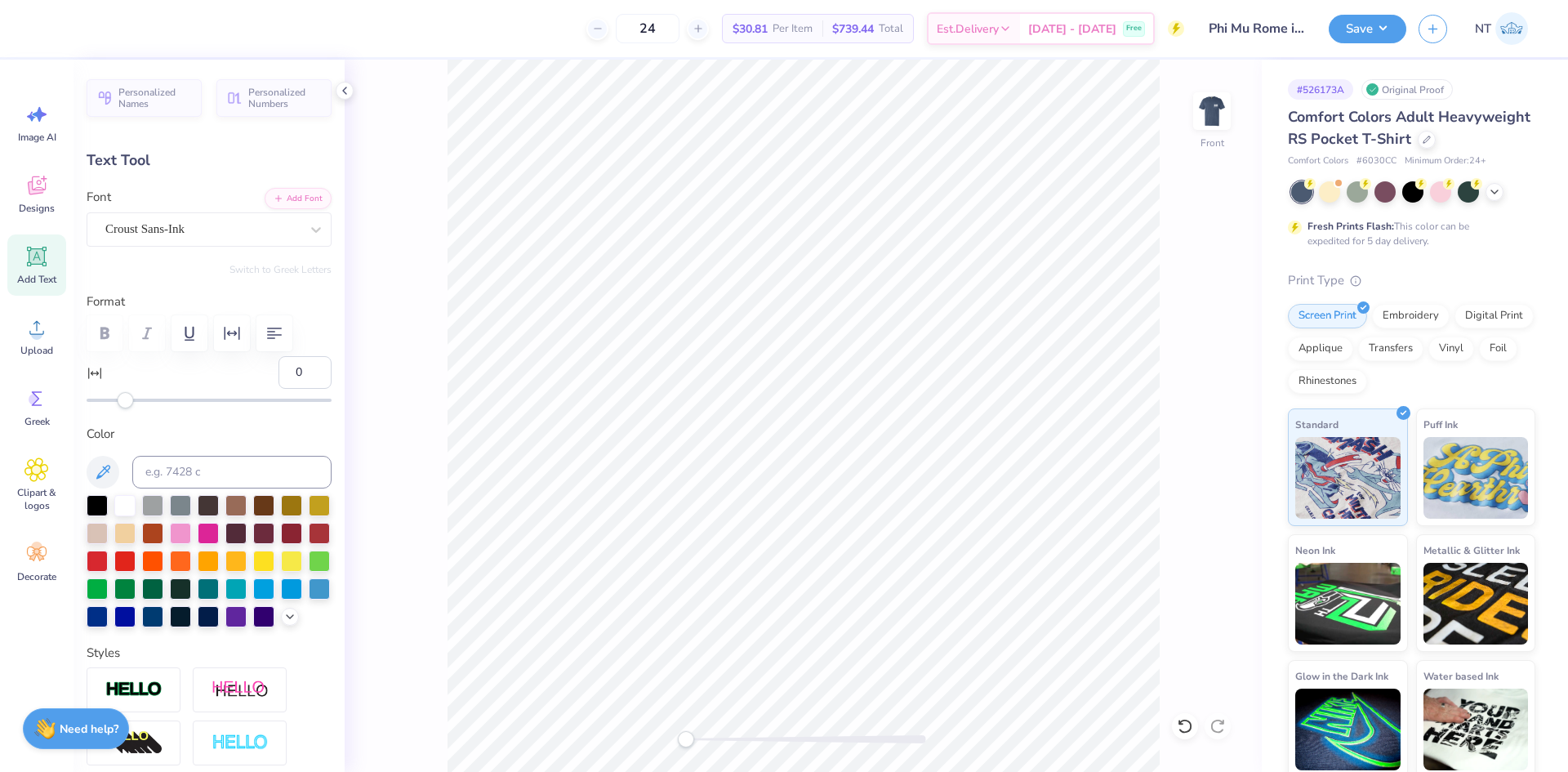
type input "7.42"
type input "0.73"
type input "17.06"
type input "5.89"
type input "0.58"
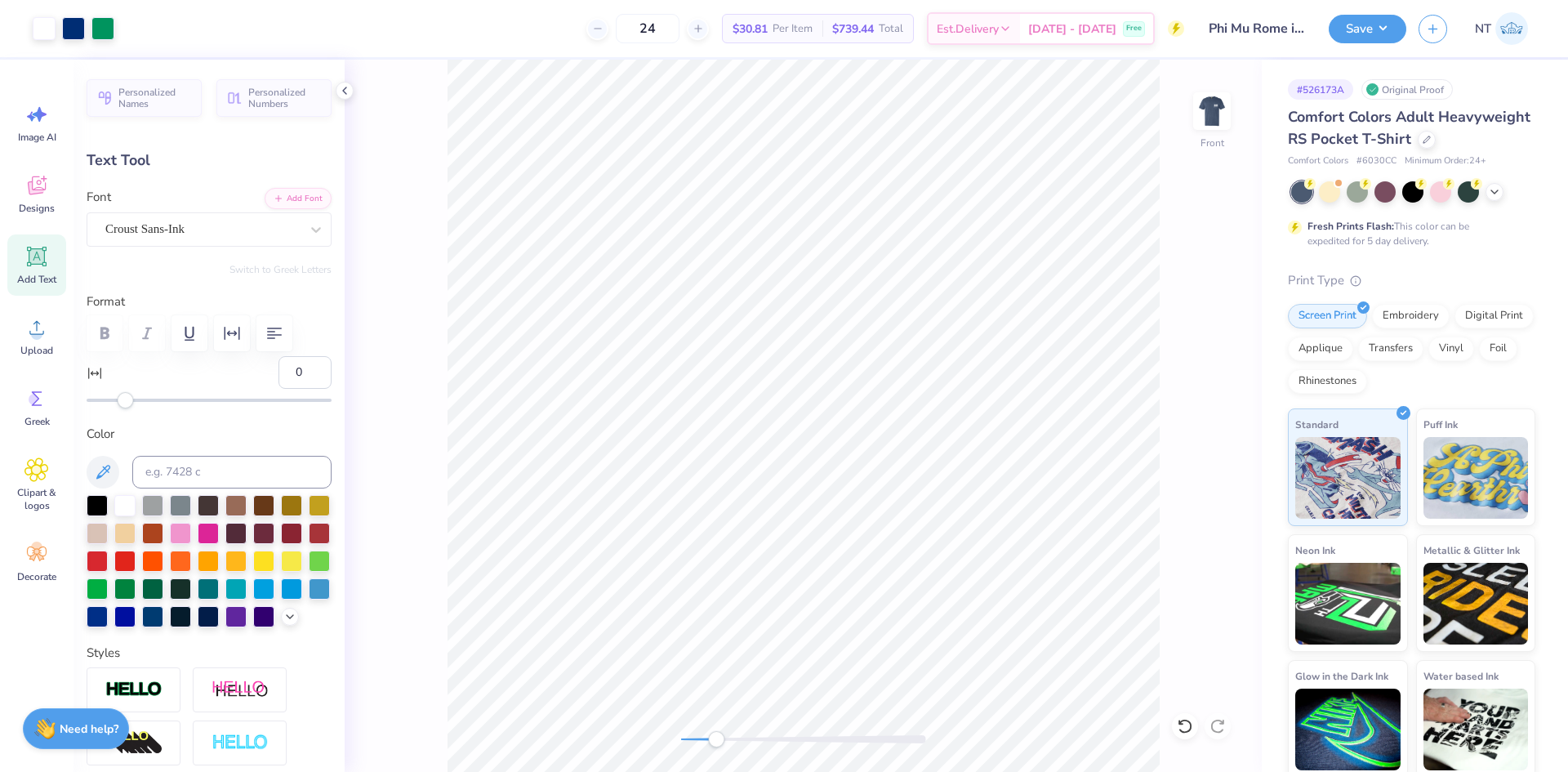
type input "17.23"
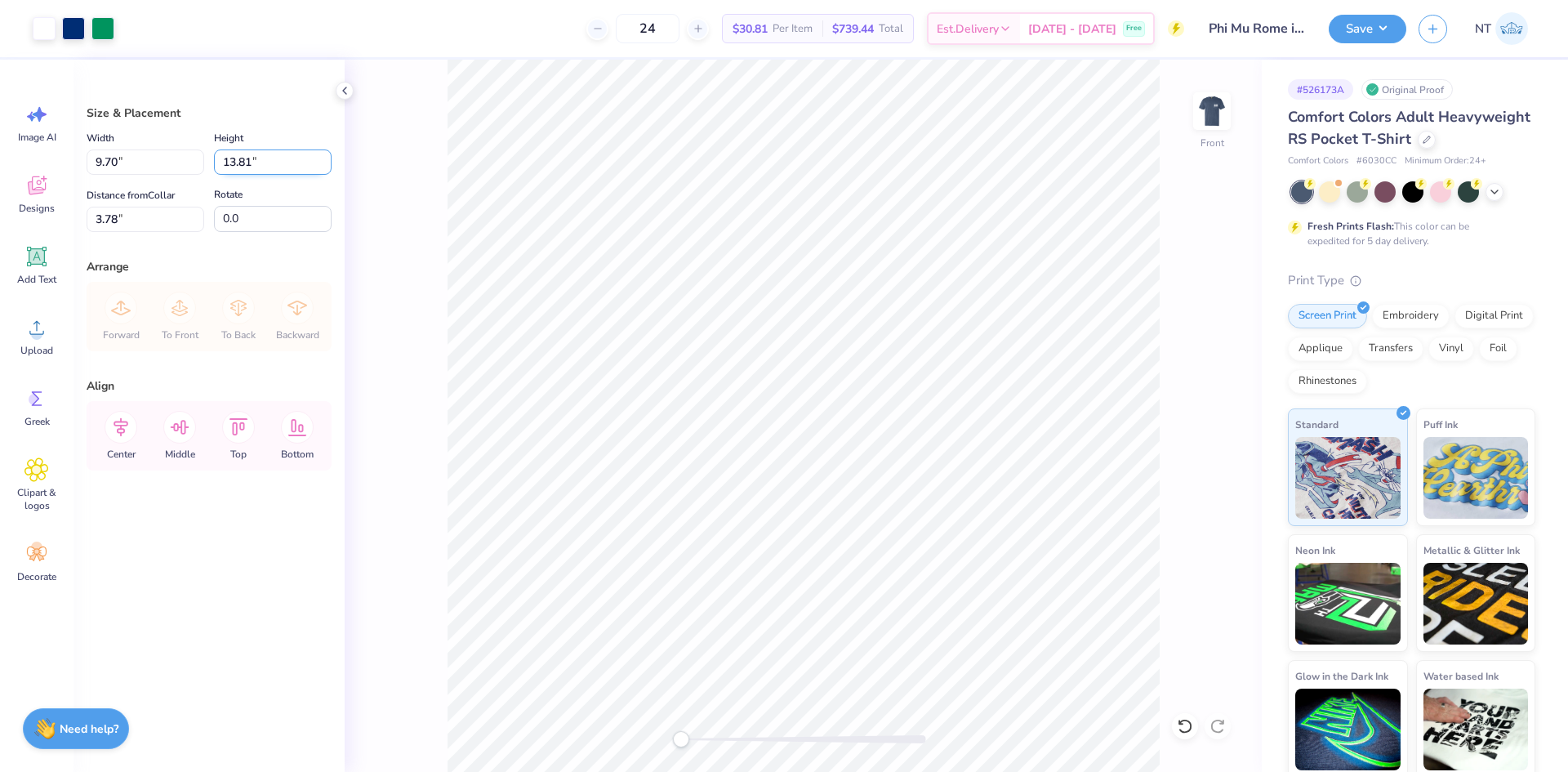
click at [229, 156] on input "13.81" at bounding box center [273, 162] width 117 height 25
type input "15"
type input "10.54"
type input "15.00"
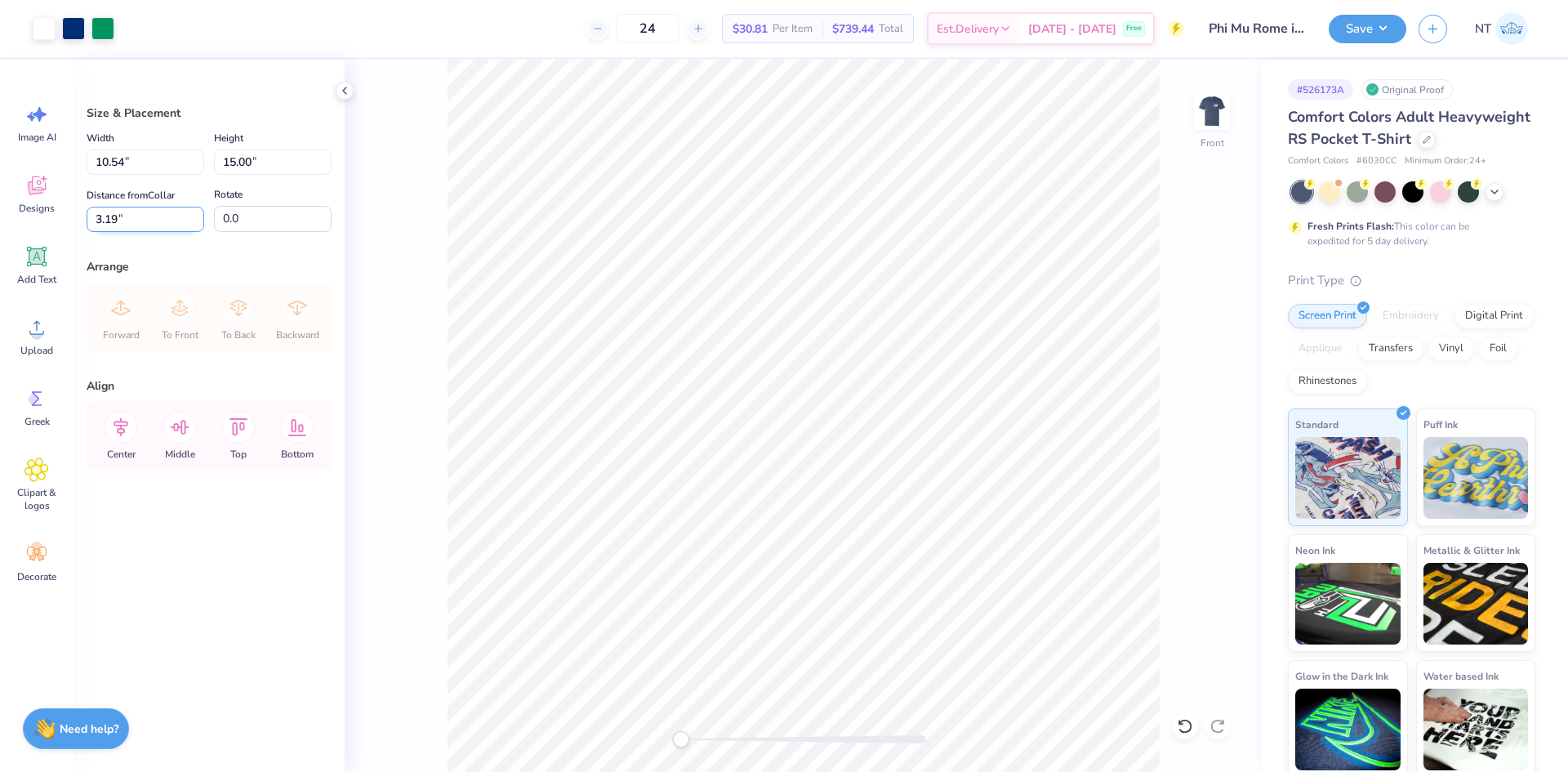
click at [136, 220] on input "3.19" at bounding box center [145, 219] width 117 height 25
type input "3.00"
click at [240, 171] on input "15.00" at bounding box center [273, 162] width 117 height 25
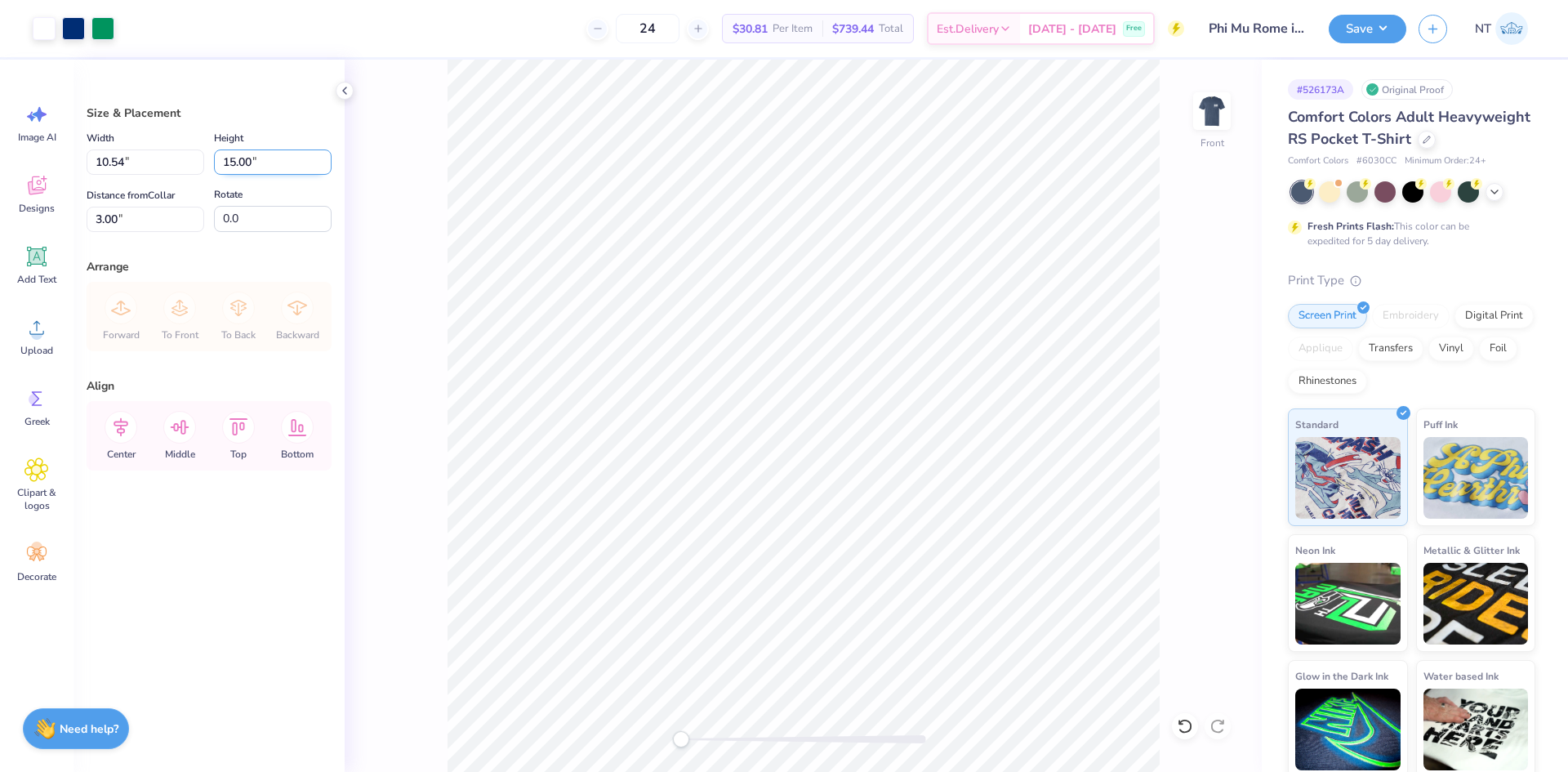
click at [240, 171] on input "15.00" at bounding box center [273, 162] width 117 height 25
type input "13"
type input "9.13"
type input "13.00"
click at [117, 224] on input "4.00" at bounding box center [145, 219] width 117 height 25
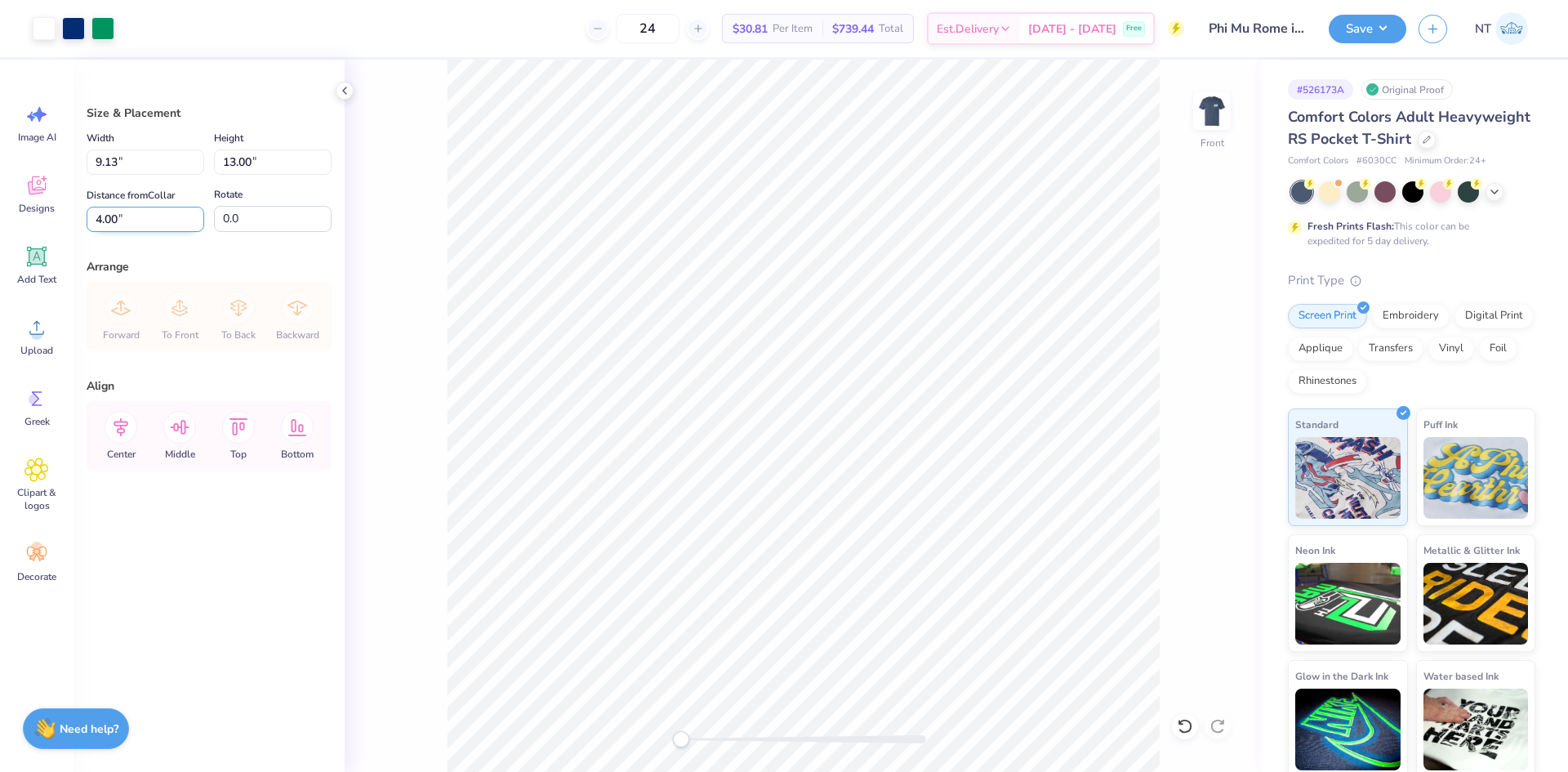
click at [117, 224] on input "4.00" at bounding box center [145, 219] width 117 height 25
click at [105, 222] on input "4.003" at bounding box center [145, 219] width 117 height 25
type input "3.00"
click at [1221, 96] on img at bounding box center [1212, 111] width 66 height 66
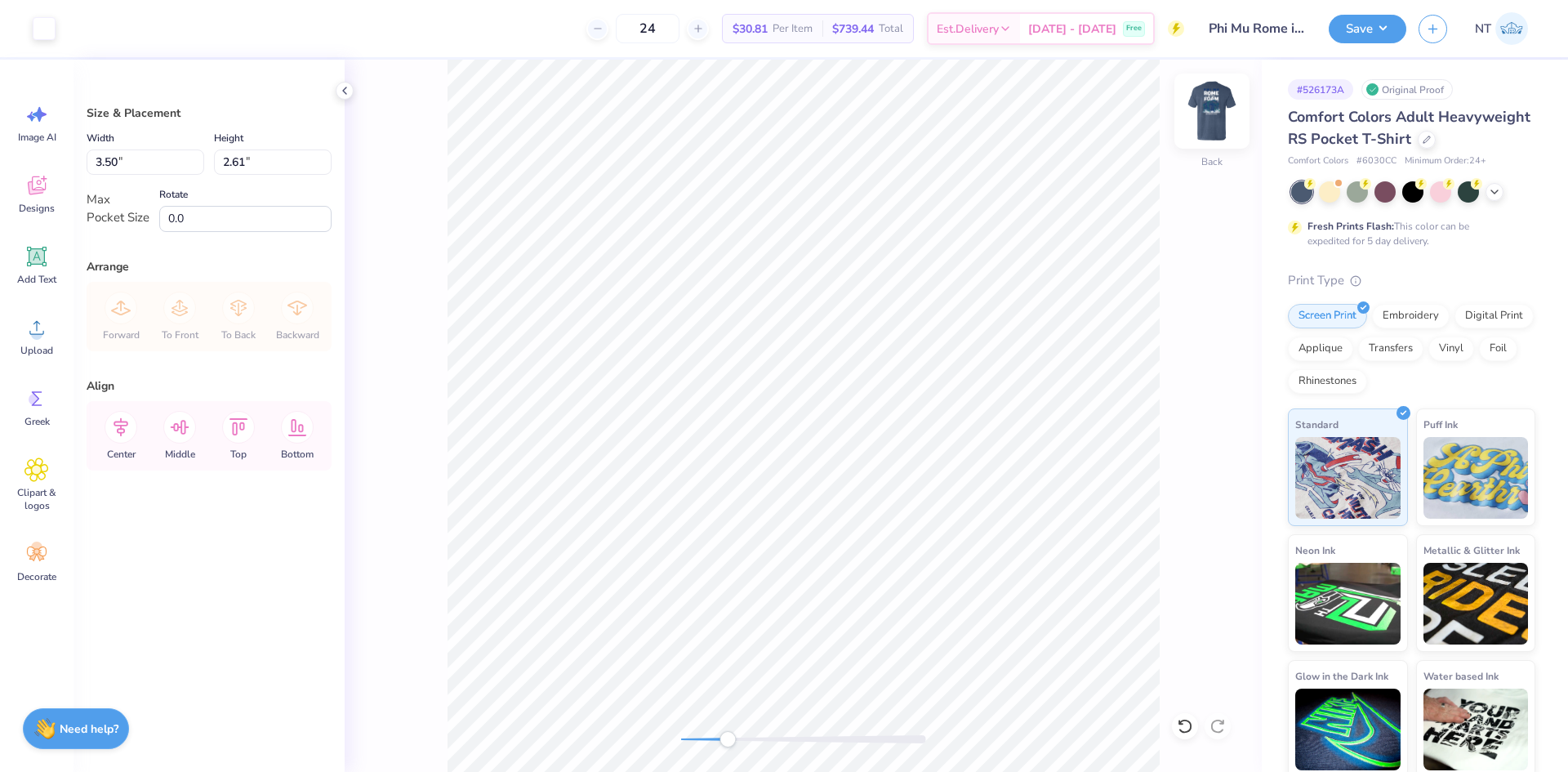
click at [1205, 110] on img at bounding box center [1212, 111] width 66 height 66
click at [1222, 133] on div at bounding box center [1212, 111] width 75 height 75
click at [1216, 123] on img at bounding box center [1212, 111] width 66 height 66
click at [1349, 29] on button "Save" at bounding box center [1368, 26] width 77 height 29
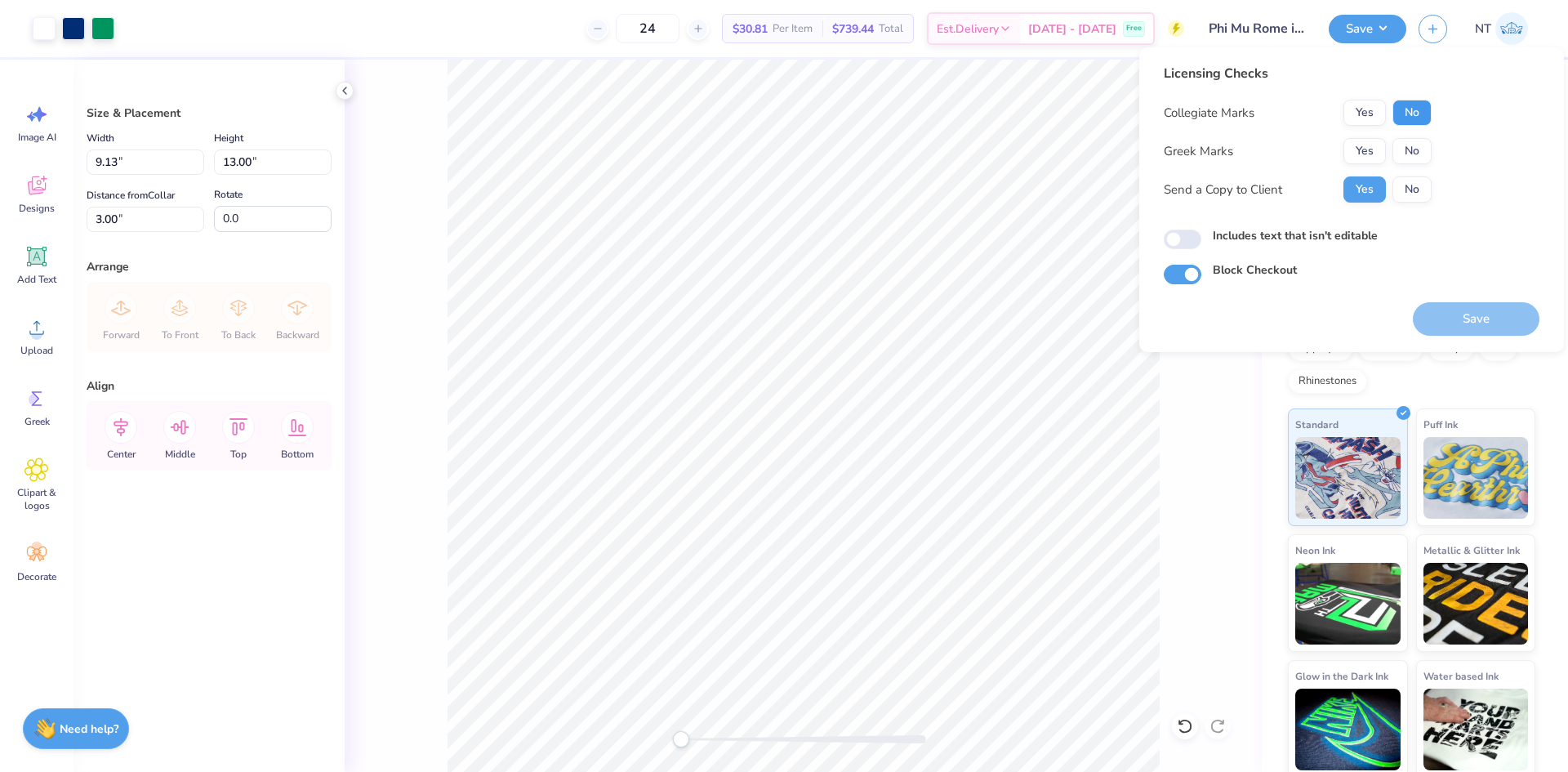
click at [1414, 115] on button "No" at bounding box center [1413, 113] width 39 height 26
click at [1390, 138] on div "Collegiate Marks Yes No Greek Marks Yes No Send a Copy to Client Yes No" at bounding box center [1298, 150] width 268 height 103
click at [1370, 147] on button "Yes" at bounding box center [1365, 151] width 43 height 26
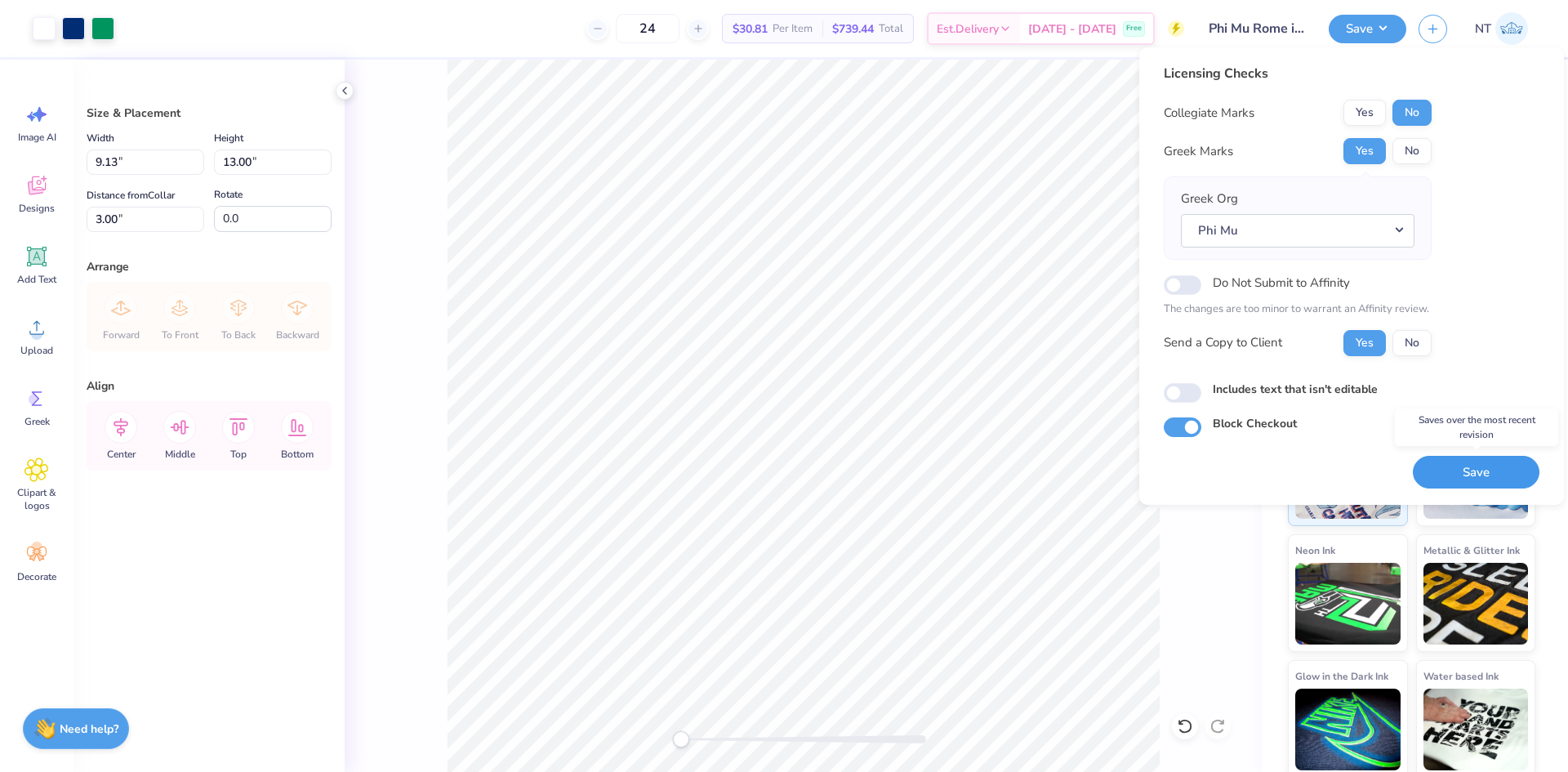
click at [1476, 477] on button "Save" at bounding box center [1477, 472] width 126 height 34
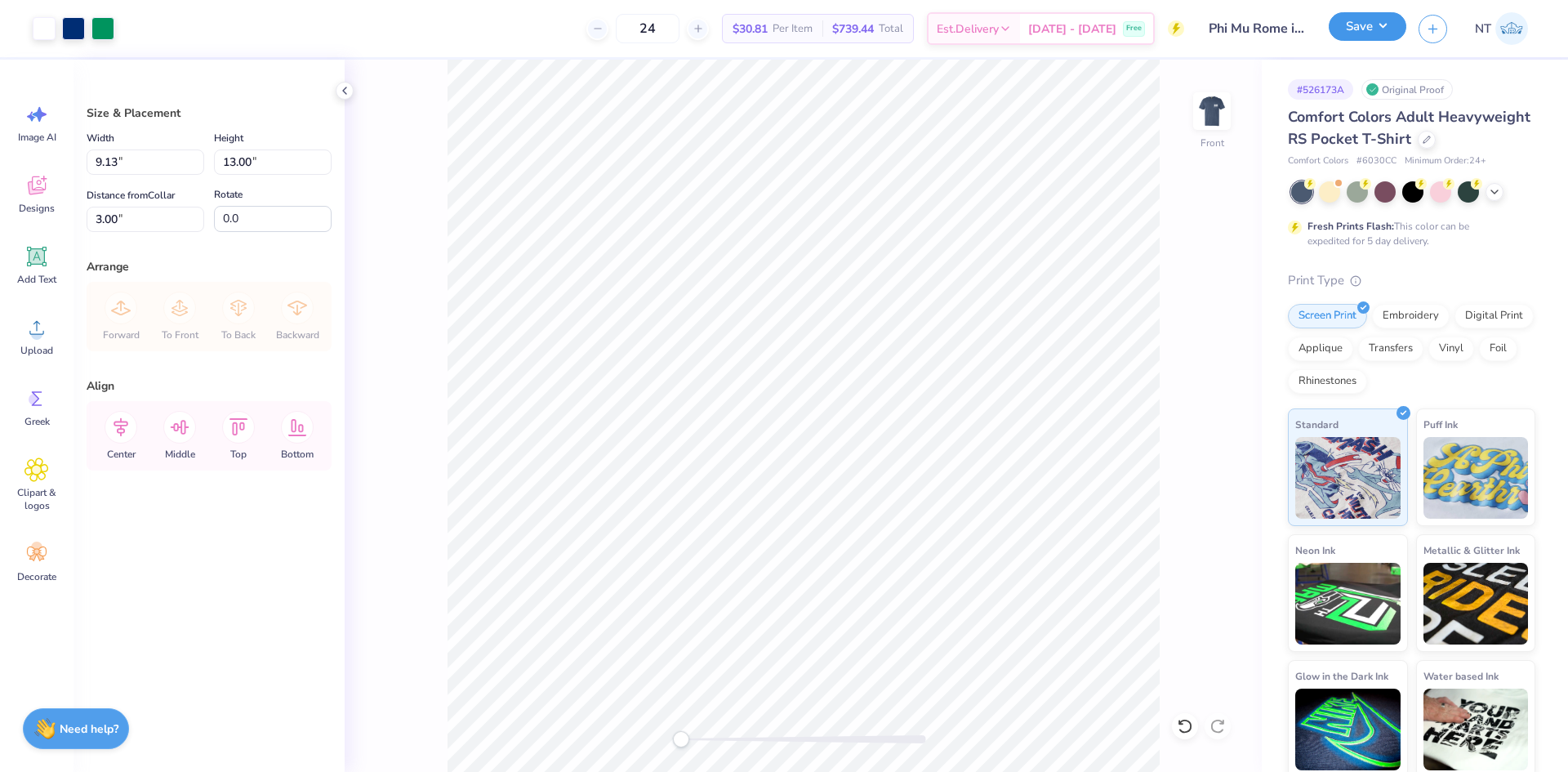
click at [1389, 40] on button "Save" at bounding box center [1368, 26] width 77 height 29
